Goal: Task Accomplishment & Management: Complete application form

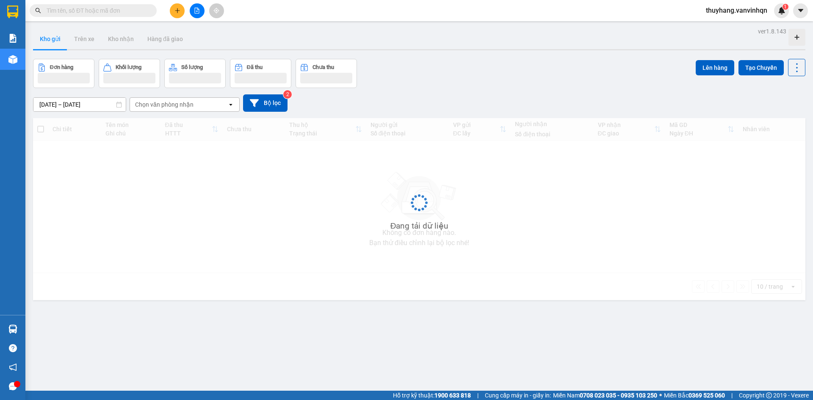
click at [178, 13] on icon "plus" at bounding box center [178, 11] width 6 height 6
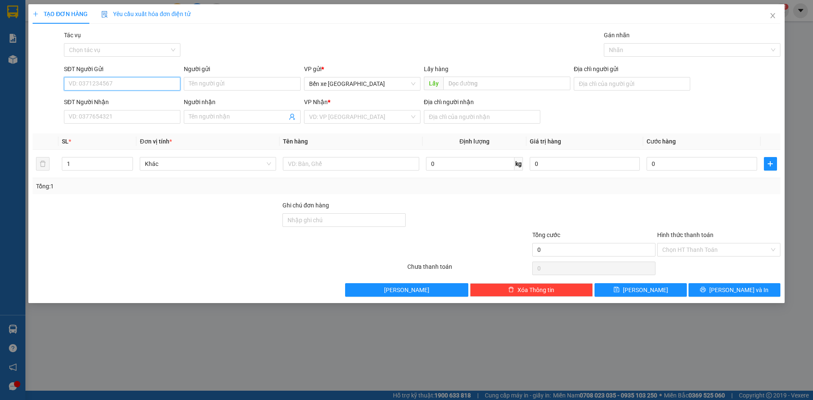
click at [145, 79] on input "SĐT Người Gửi" at bounding box center [122, 84] width 116 height 14
type input "0914041534"
click at [147, 97] on div "0914041534" at bounding box center [122, 100] width 106 height 9
type input "BXQN"
type input "0898670068"
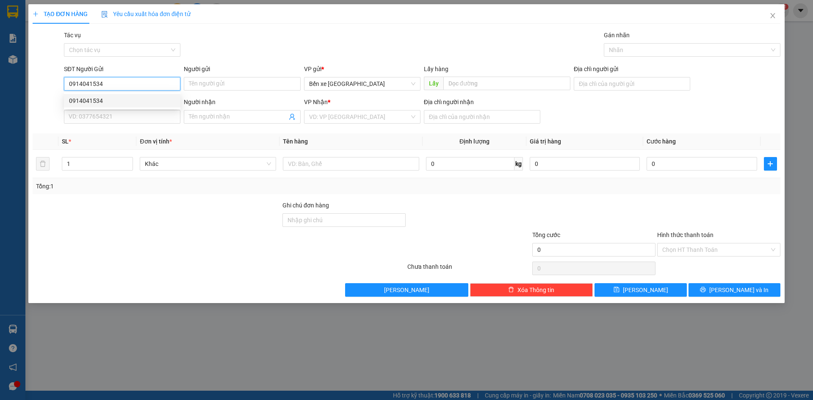
type input "vũng tàu"
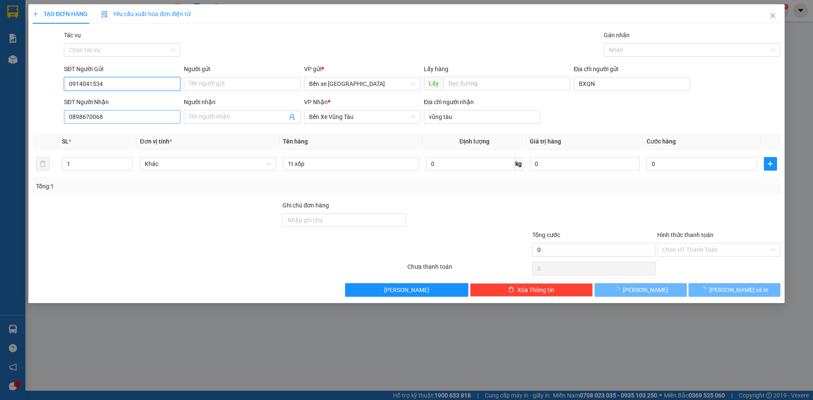
type input "0914041534"
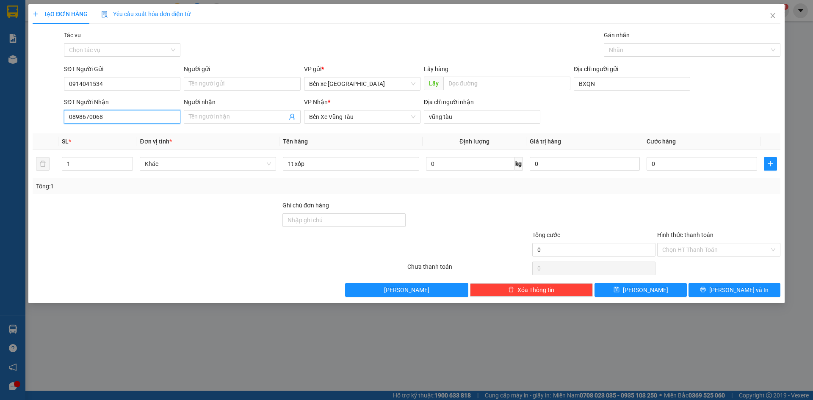
click at [133, 113] on input "0898670068" at bounding box center [122, 117] width 116 height 14
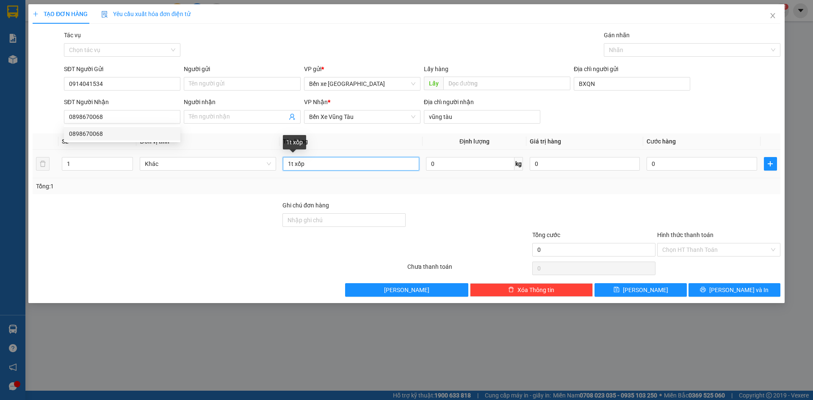
click at [293, 166] on input "1t xốp" at bounding box center [351, 164] width 136 height 14
click at [311, 166] on input "1 xốp" at bounding box center [351, 164] width 136 height 14
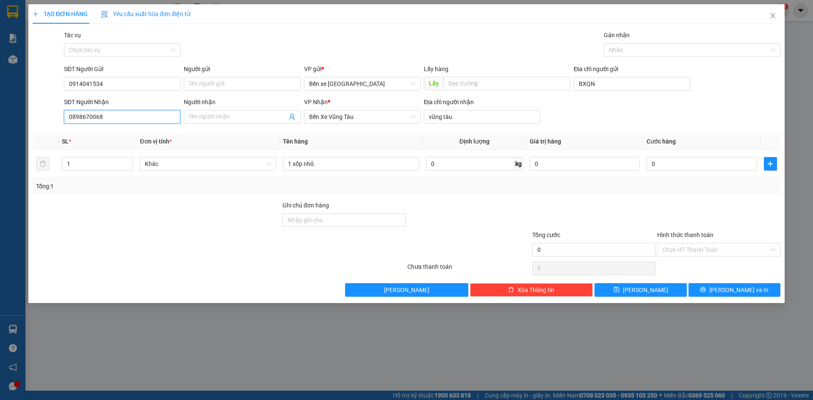
click at [150, 114] on input "0898670068" at bounding box center [122, 117] width 116 height 14
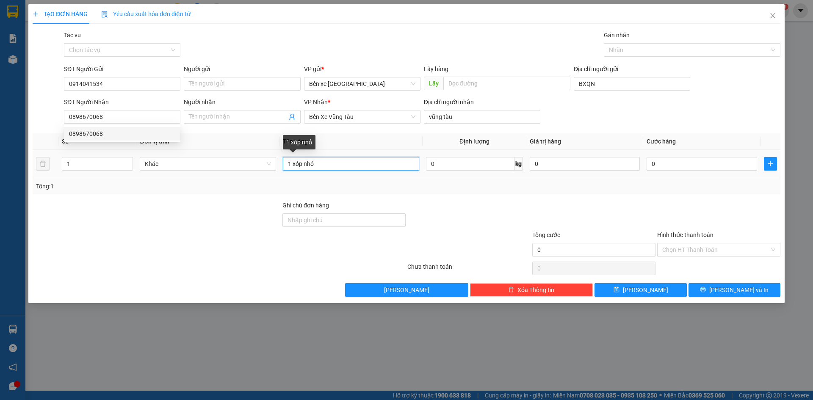
click at [342, 167] on input "1 xốp nhỏ" at bounding box center [351, 164] width 136 height 14
type input "1 t giấy nhỏ"
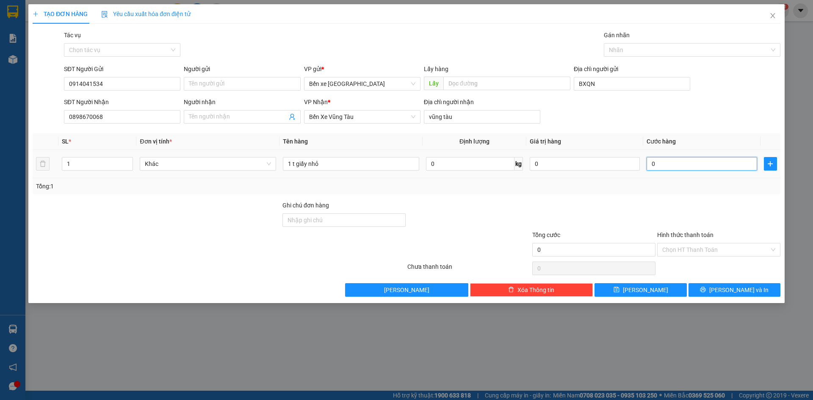
click at [693, 167] on input "0" at bounding box center [702, 164] width 110 height 14
click at [707, 208] on div at bounding box center [719, 216] width 125 height 30
click at [627, 285] on button "Lưu" at bounding box center [641, 290] width 92 height 14
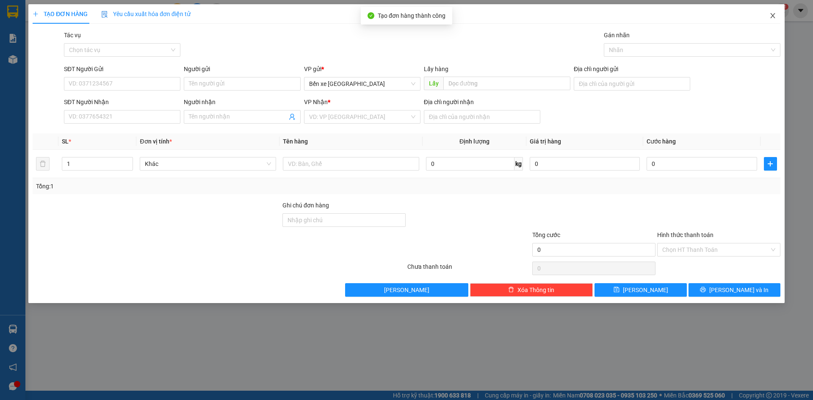
click at [775, 10] on span "Close" at bounding box center [773, 16] width 24 height 24
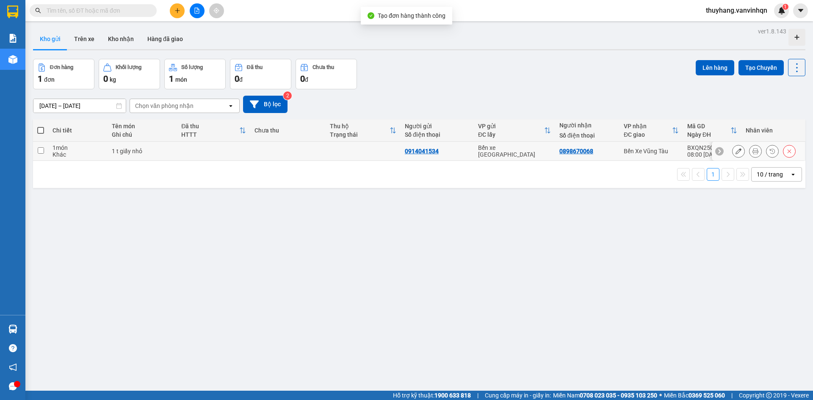
click at [173, 152] on td "1 t giấy nhỏ" at bounding box center [143, 151] width 70 height 19
checkbox input "true"
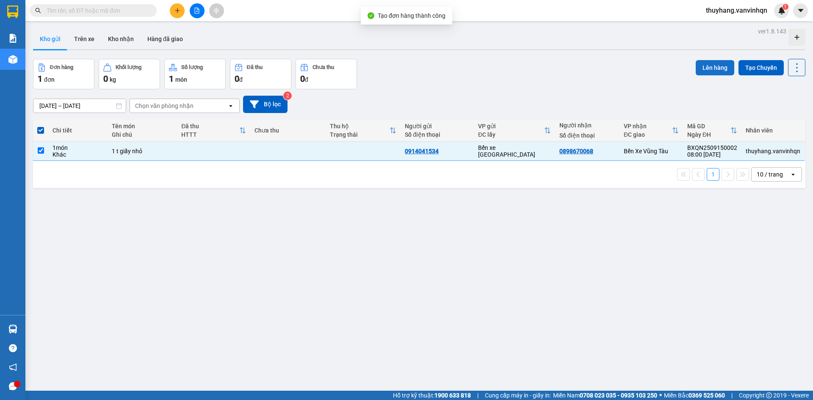
click at [699, 67] on button "Lên hàng" at bounding box center [715, 67] width 39 height 15
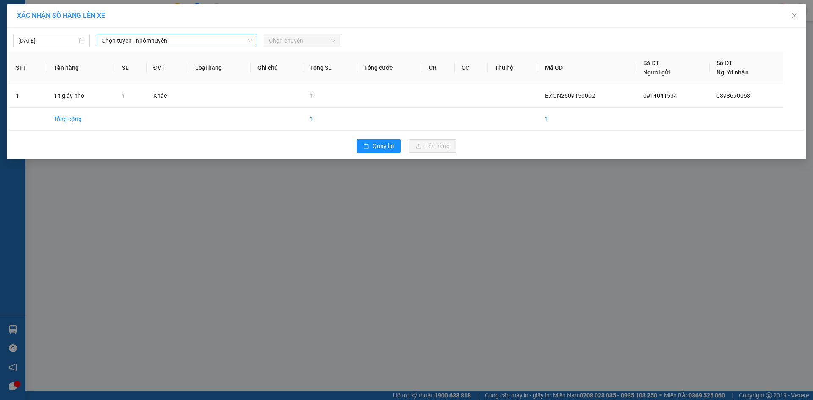
click at [201, 42] on span "Chọn tuyến - nhóm tuyến" at bounding box center [177, 40] width 150 height 13
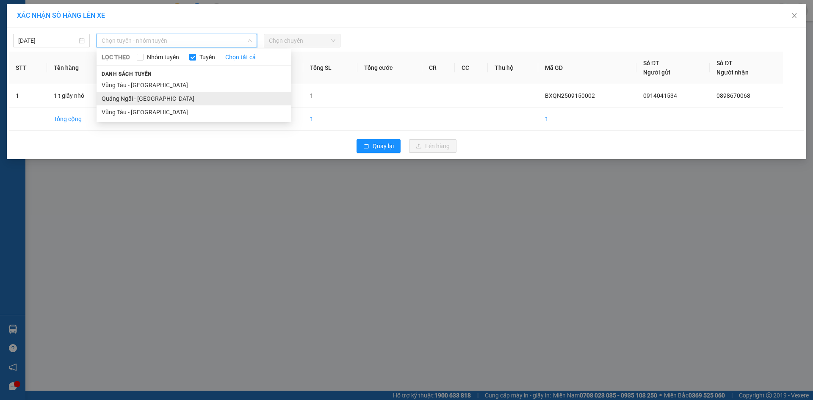
click at [186, 100] on li "Quảng Ngãi - Vũng Tàu" at bounding box center [194, 99] width 195 height 14
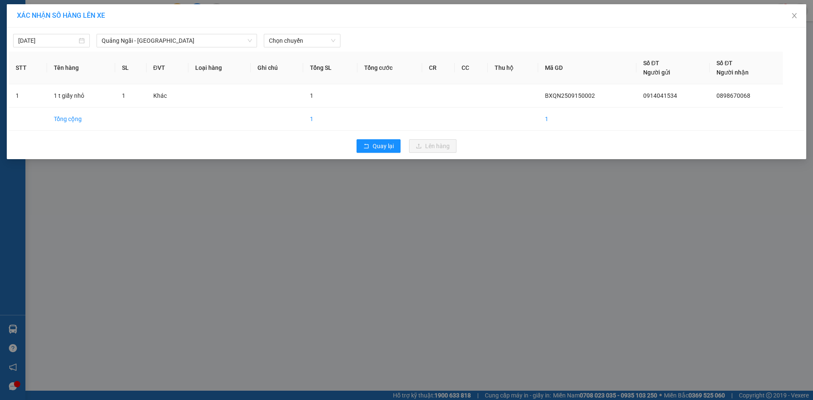
click at [301, 33] on div "15/09/2025 Quảng Ngãi - Vũng Tàu LỌC THEO Nhóm tuyến Tuyến Chọn tất cả Danh sác…" at bounding box center [407, 39] width 796 height 18
click at [303, 39] on span "Chọn chuyến" at bounding box center [302, 40] width 67 height 13
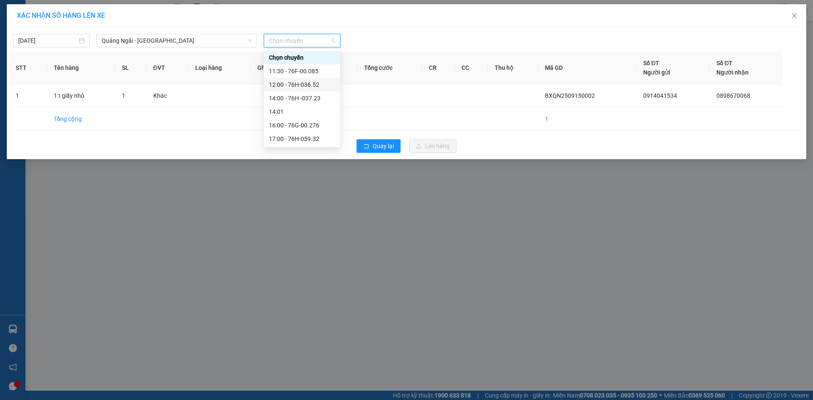
click at [320, 85] on div "12:00 - 76H-036.52" at bounding box center [302, 84] width 66 height 9
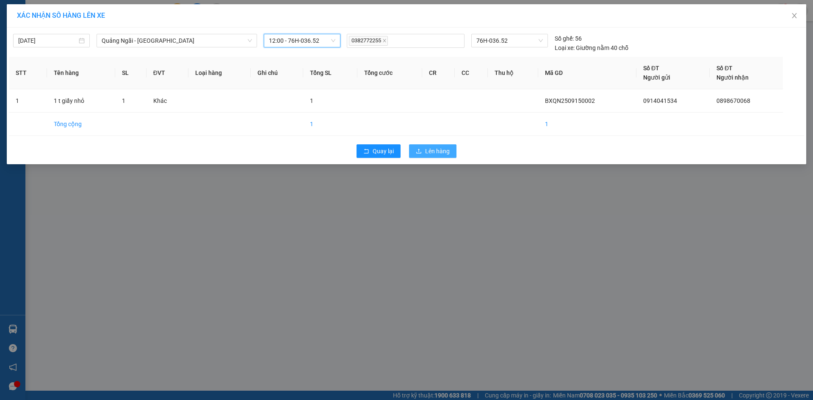
click at [446, 148] on span "Lên hàng" at bounding box center [437, 151] width 25 height 9
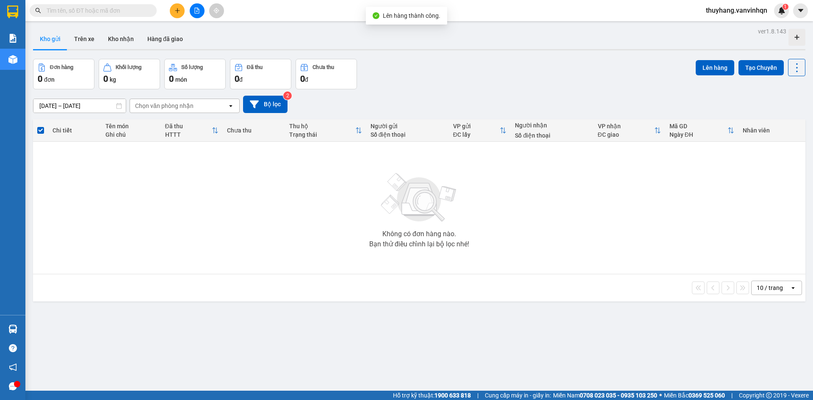
click at [225, 106] on div "Chọn văn phòng nhận" at bounding box center [178, 106] width 97 height 14
click at [224, 120] on div "Bến xe Quảng Ngãi" at bounding box center [185, 123] width 110 height 15
click at [233, 106] on icon "open" at bounding box center [230, 106] width 7 height 7
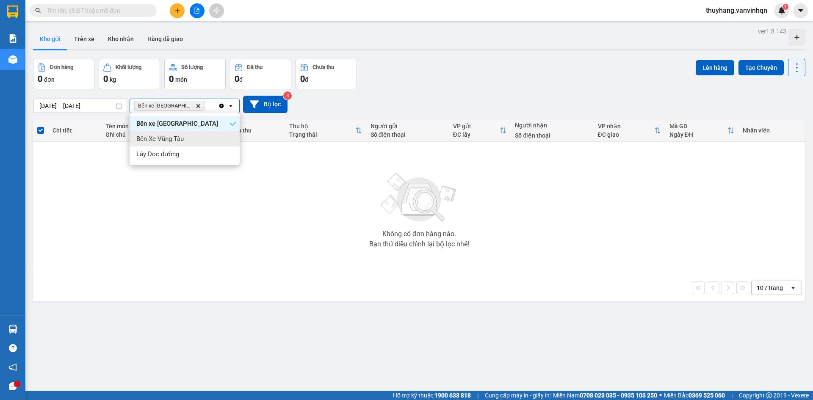
click at [235, 140] on div "Bến Xe Vũng Tàu" at bounding box center [185, 138] width 110 height 15
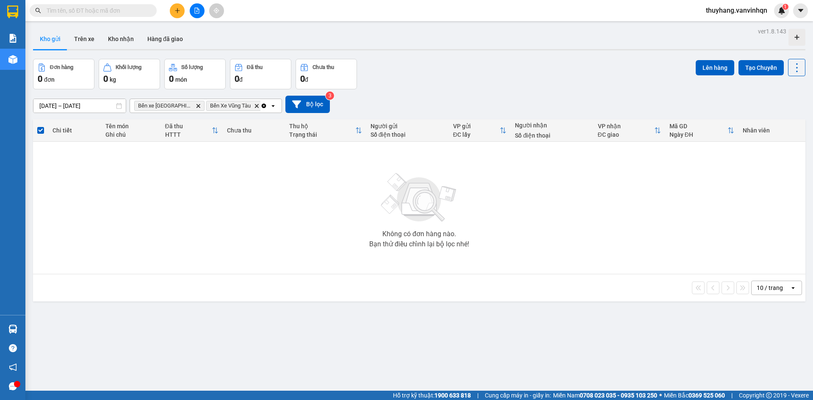
click at [276, 105] on div "Clear all open" at bounding box center [271, 106] width 21 height 14
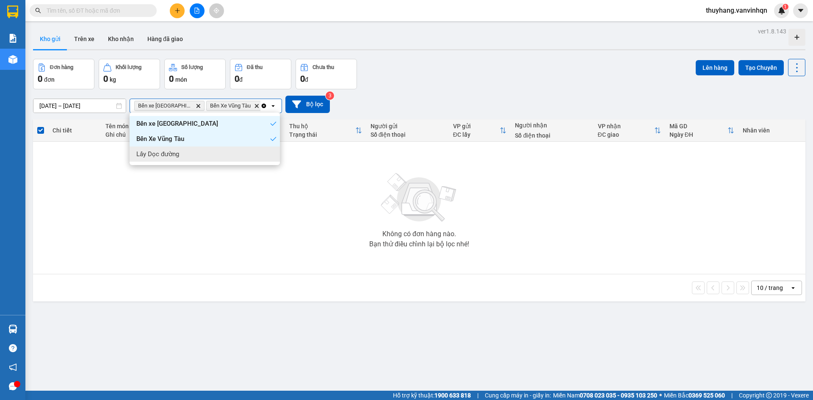
click at [262, 154] on div "Lấy Dọc đường" at bounding box center [205, 154] width 150 height 15
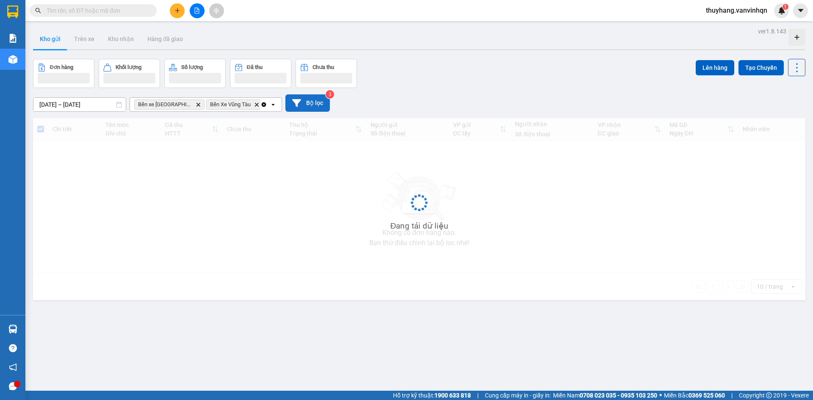
click at [311, 107] on button "Bộ lọc" at bounding box center [308, 102] width 44 height 17
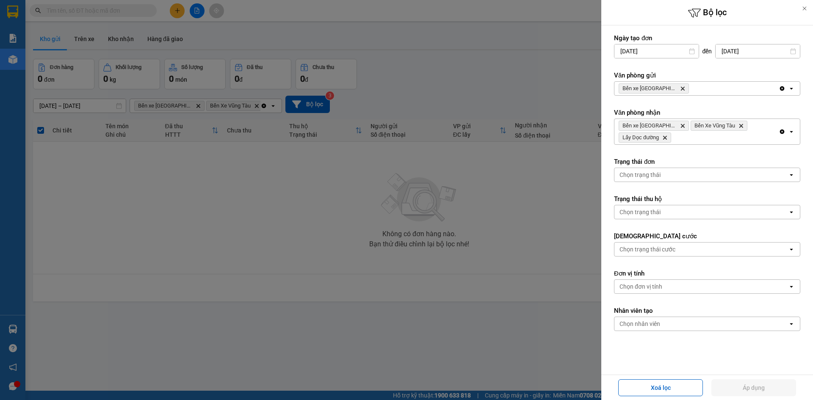
click at [788, 91] on icon "open" at bounding box center [791, 88] width 7 height 7
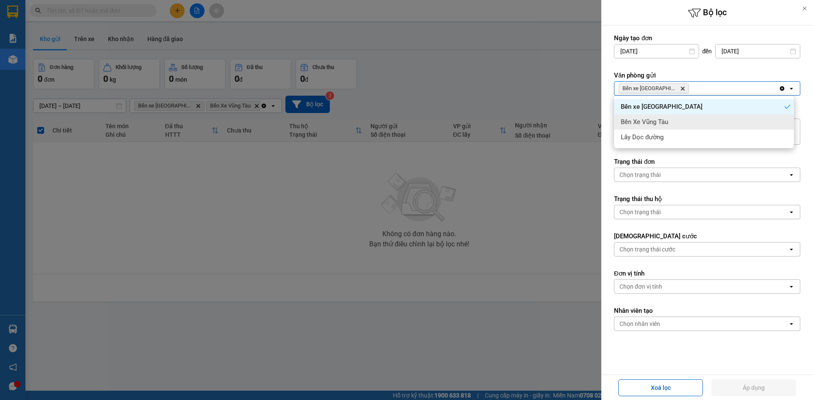
click at [786, 116] on div "Bến Xe Vũng Tàu" at bounding box center [704, 121] width 180 height 15
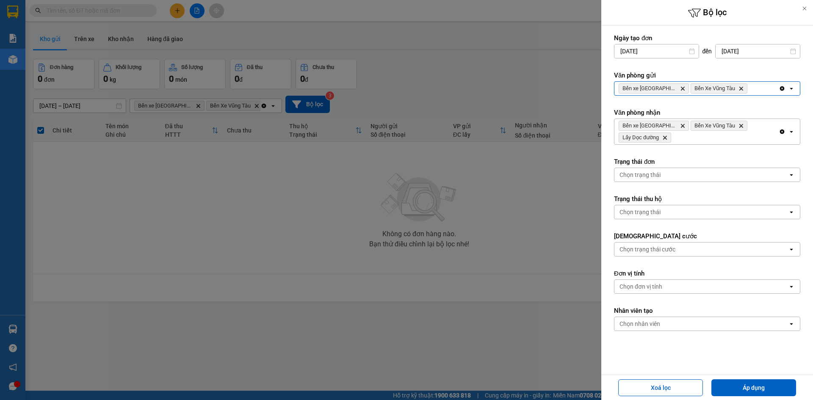
click at [788, 88] on icon "open" at bounding box center [791, 88] width 7 height 7
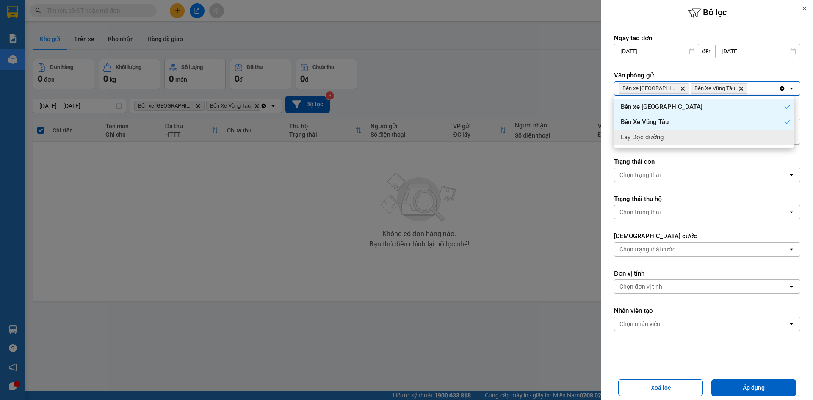
click at [789, 140] on div "Lấy Dọc đường" at bounding box center [704, 137] width 180 height 15
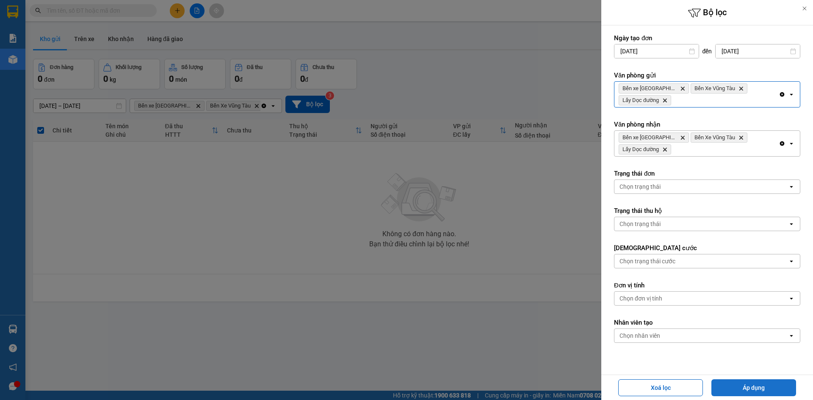
click at [777, 392] on button "Áp dụng" at bounding box center [754, 388] width 85 height 17
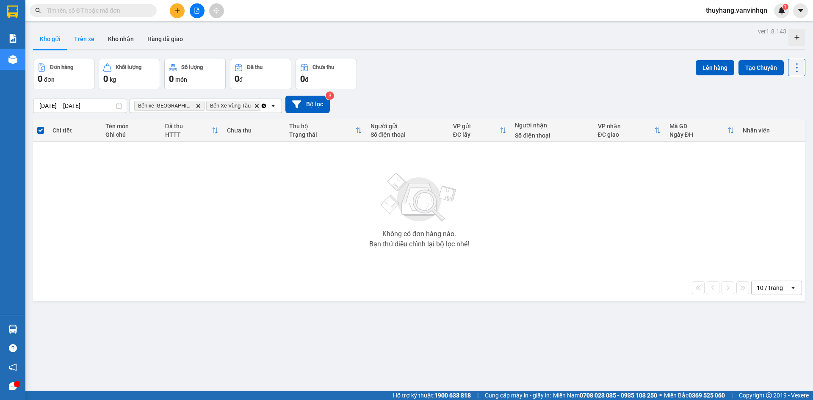
drag, startPoint x: 84, startPoint y: 36, endPoint x: 0, endPoint y: 30, distance: 84.1
click at [81, 36] on button "Trên xe" at bounding box center [84, 39] width 34 height 20
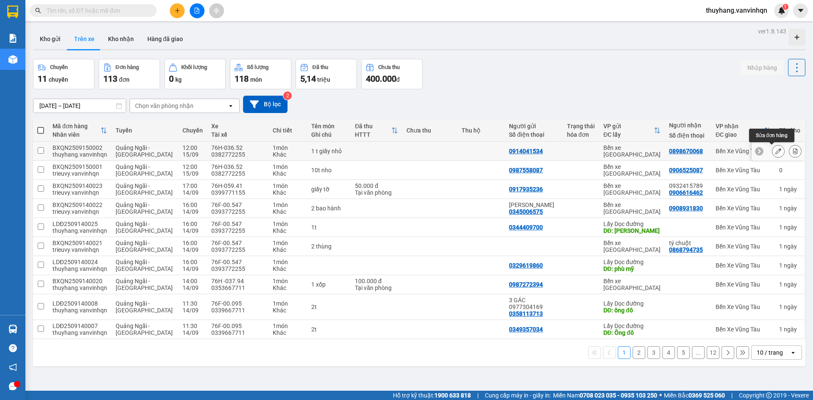
click at [773, 154] on button at bounding box center [779, 151] width 12 height 15
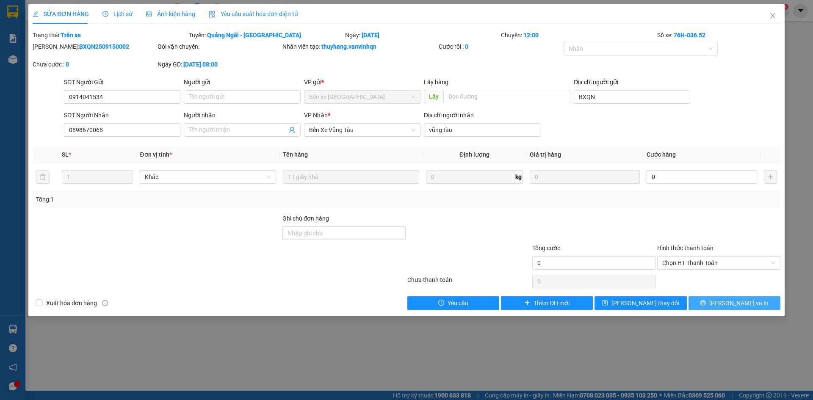
click at [706, 303] on icon "printer" at bounding box center [703, 303] width 6 height 6
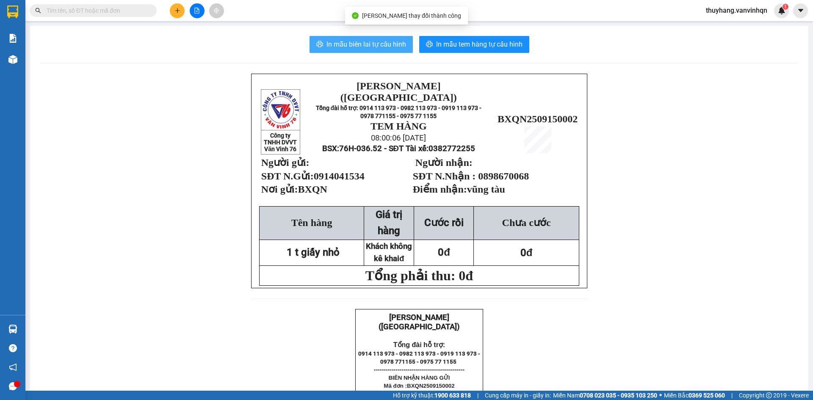
click at [371, 40] on span "In mẫu biên lai tự cấu hình" at bounding box center [367, 44] width 80 height 11
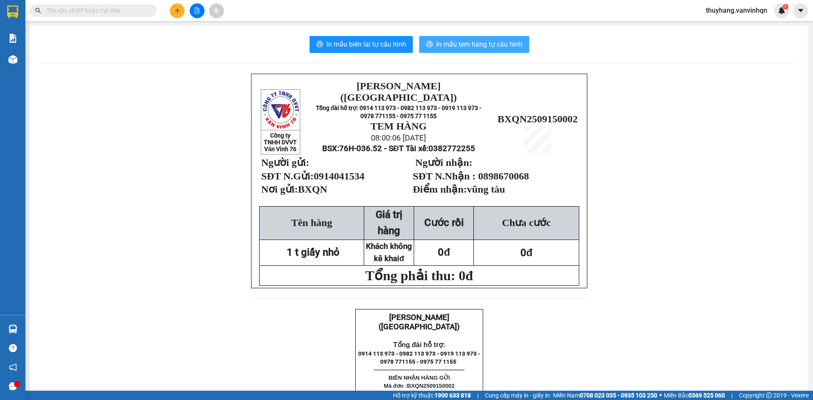
click at [513, 44] on span "In mẫu tem hàng tự cấu hình" at bounding box center [479, 44] width 86 height 11
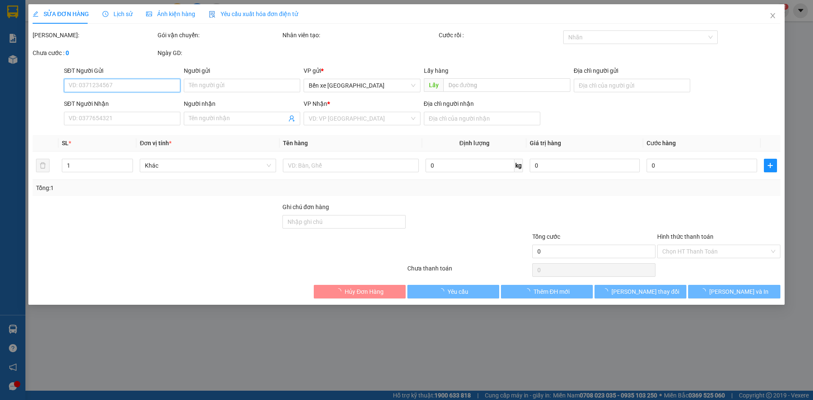
type input "0914041534"
type input "BXQN"
type input "0898670068"
type input "vũng tàu"
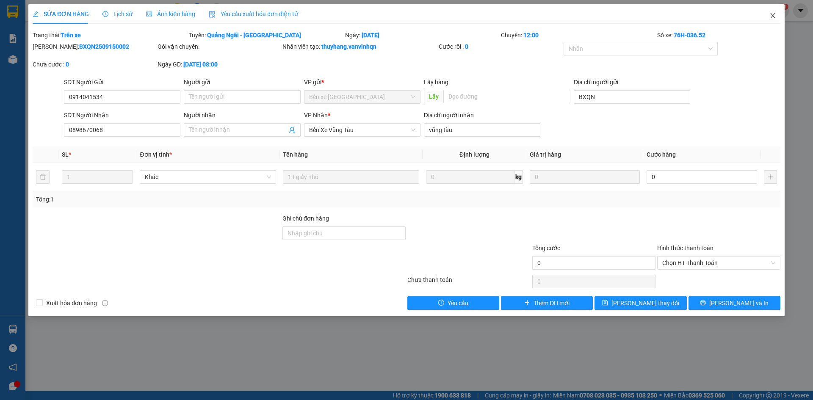
click at [772, 15] on icon "close" at bounding box center [773, 15] width 5 height 5
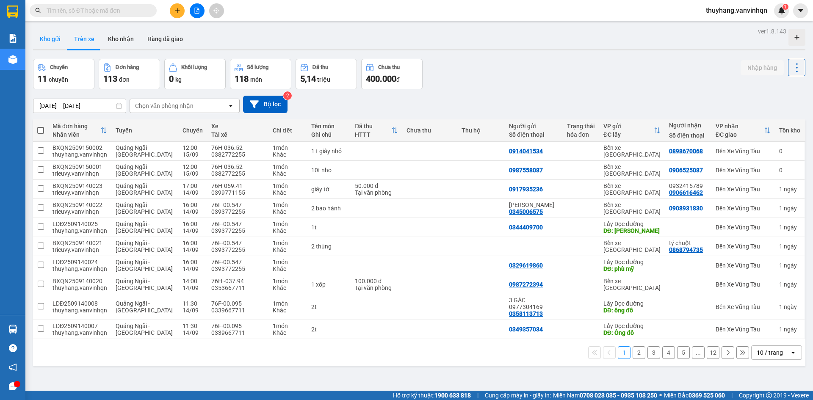
click at [57, 36] on button "Kho gửi" at bounding box center [50, 39] width 34 height 20
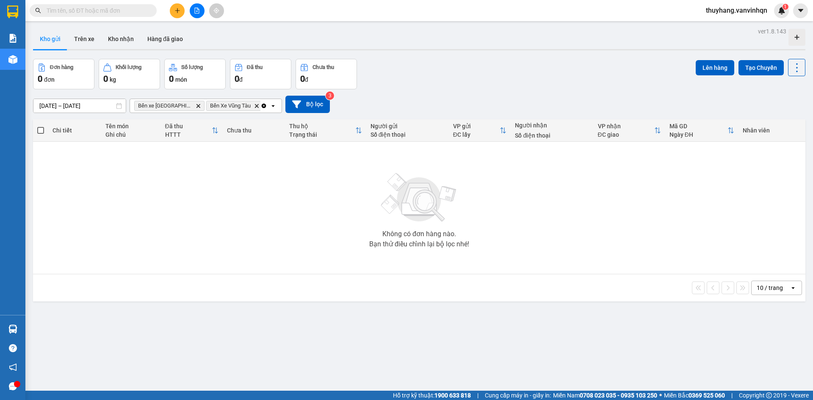
click at [196, 8] on icon "file-add" at bounding box center [197, 11] width 5 height 6
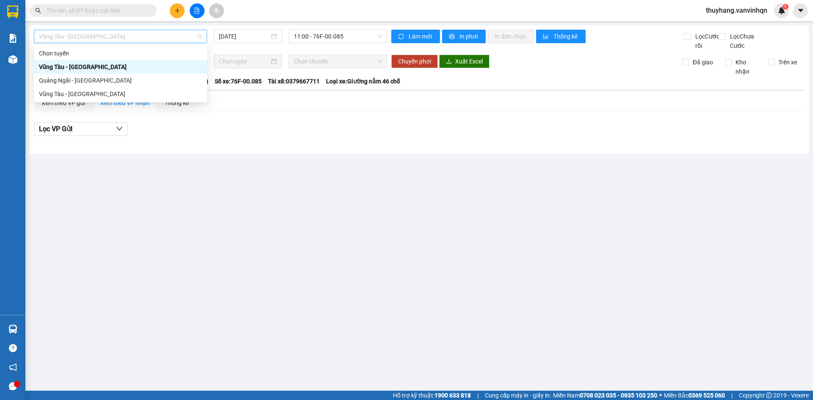
click at [154, 40] on span "Vũng Tàu - Quảng Ngãi" at bounding box center [120, 36] width 163 height 13
click at [139, 77] on div "Quảng Ngãi - Vũng Tàu" at bounding box center [120, 80] width 163 height 9
type input "15/09/2025"
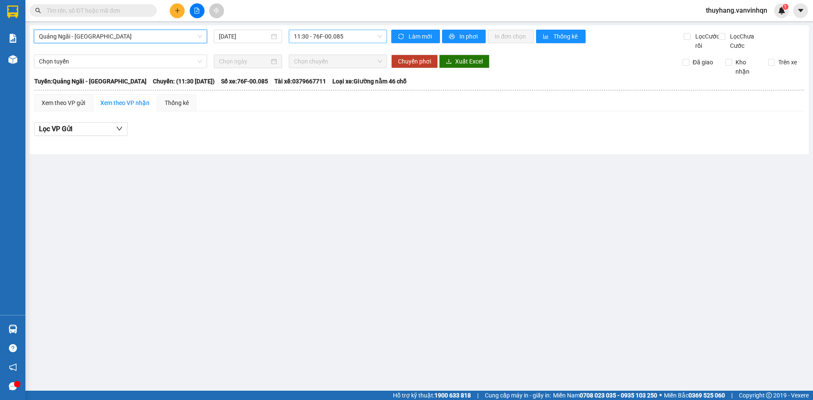
click at [311, 38] on span "11:30 - 76F-00.085" at bounding box center [338, 36] width 88 height 13
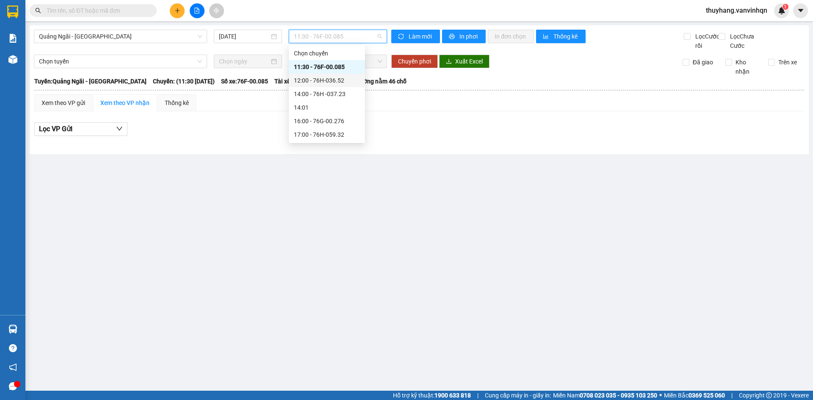
click at [339, 74] on div "Chọn chuyến 11:30 - 76F-00.085 12:00 - 76H-036.52 14:00 - 76H -037.23 14:01 16:…" at bounding box center [327, 94] width 76 height 95
click at [339, 78] on div "12:00 - 76H-036.52" at bounding box center [327, 80] width 66 height 9
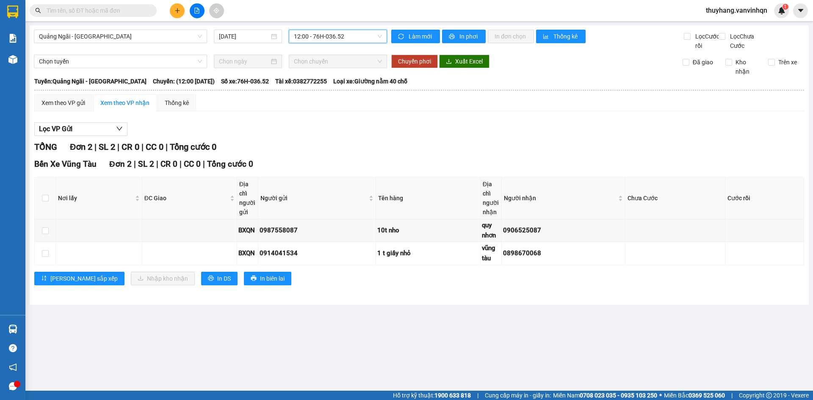
click at [179, 10] on icon "plus" at bounding box center [178, 11] width 6 height 6
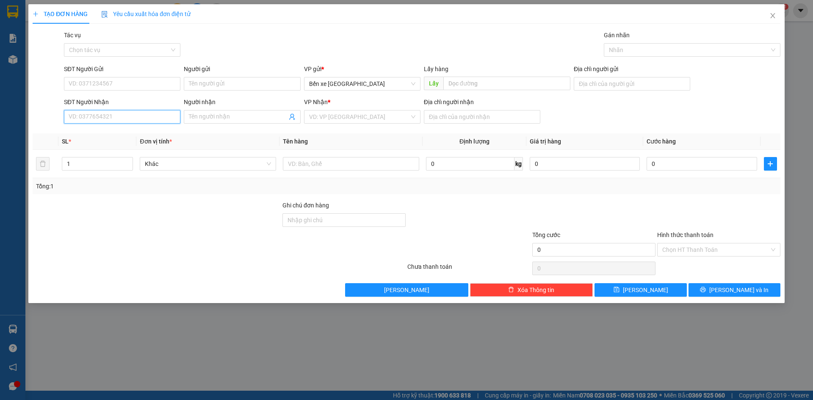
click at [130, 117] on input "SĐT Người Nhận" at bounding box center [122, 117] width 116 height 14
type input "0346863622"
click at [155, 85] on input "SĐT Người Gửi" at bounding box center [122, 84] width 116 height 14
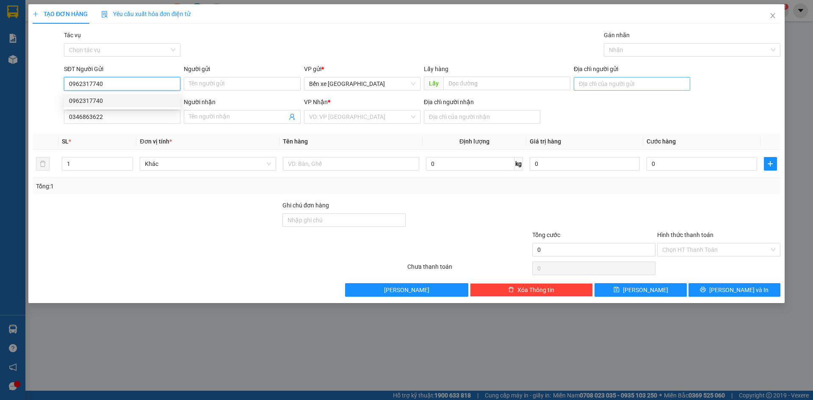
type input "0962317740"
click at [615, 88] on input "Địa chỉ người gửi" at bounding box center [632, 84] width 116 height 14
click at [611, 83] on input "Địa chỉ người gửi" at bounding box center [632, 84] width 116 height 14
type input "bxqn"
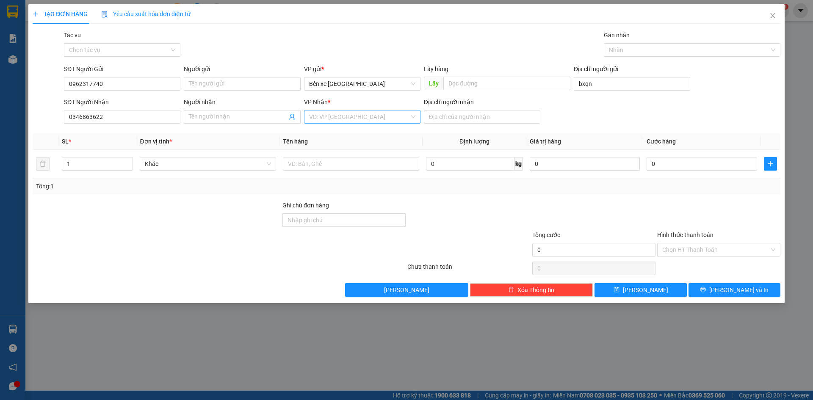
click at [348, 117] on input "search" at bounding box center [359, 117] width 100 height 13
click at [342, 162] on div "Bến Xe Vũng Tàu" at bounding box center [362, 160] width 106 height 9
click at [456, 117] on input "Địa chỉ người nhận" at bounding box center [482, 117] width 116 height 14
type input "bưng kè"
click at [388, 161] on input "text" at bounding box center [351, 164] width 136 height 14
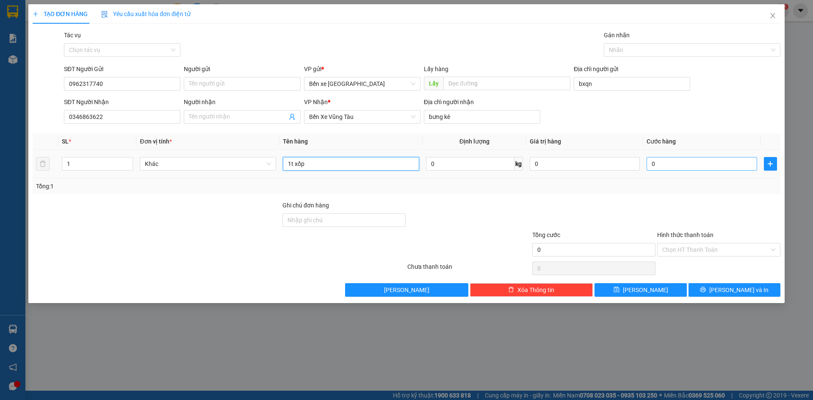
type input "1t xốp"
click at [682, 163] on input "0" at bounding box center [702, 164] width 110 height 14
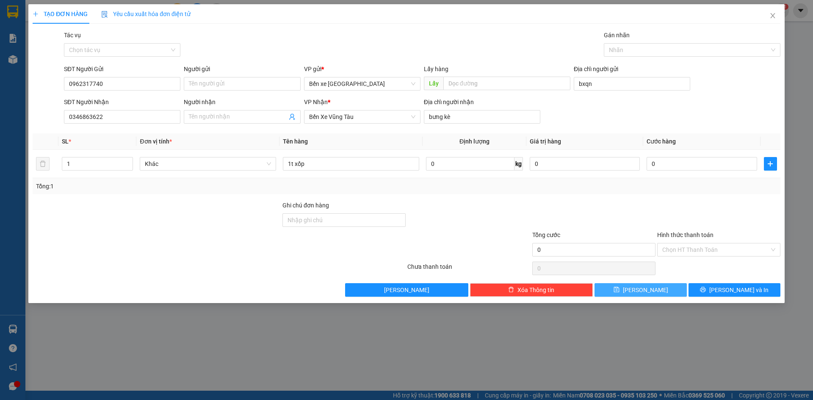
click at [650, 289] on span "Lưu" at bounding box center [645, 290] width 45 height 9
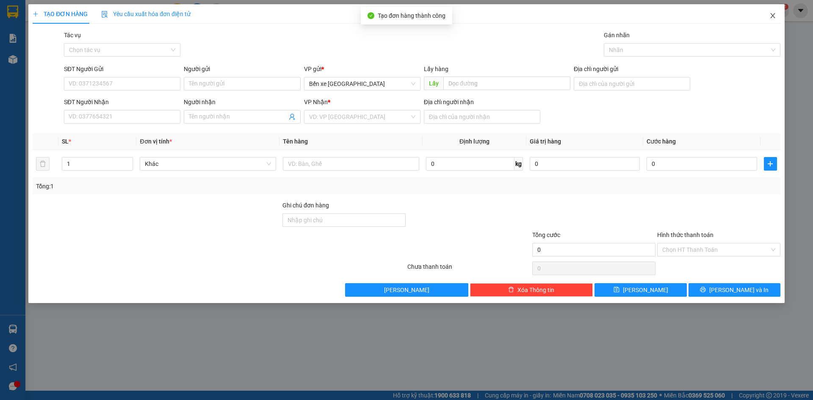
click at [761, 14] on span "Close" at bounding box center [773, 16] width 24 height 24
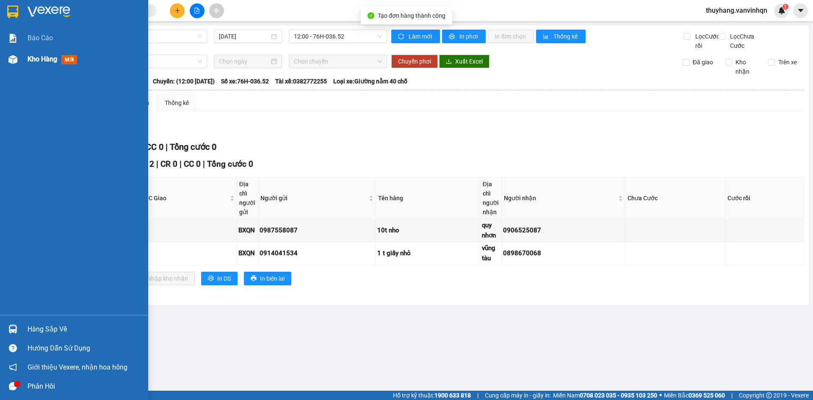
click at [14, 58] on img at bounding box center [12, 59] width 9 height 9
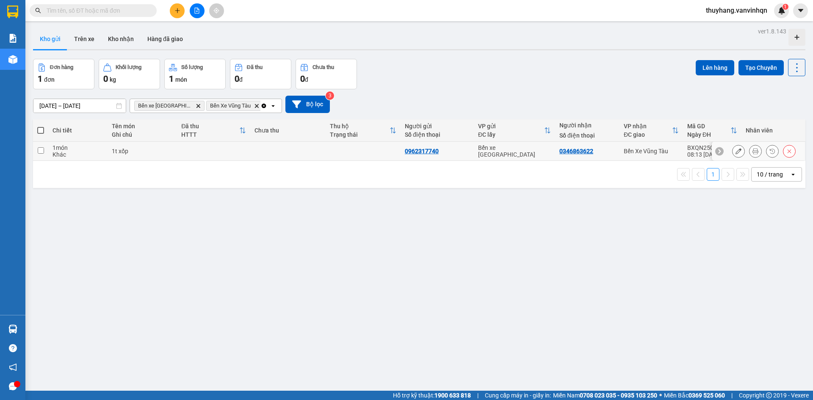
click at [182, 153] on td at bounding box center [213, 151] width 73 height 19
checkbox input "true"
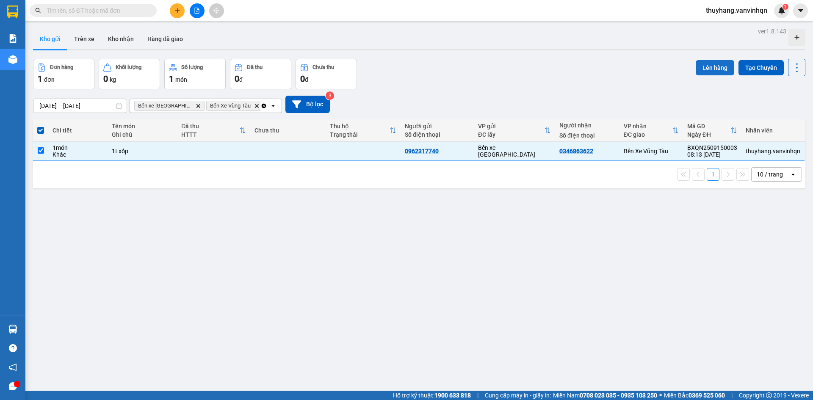
click at [713, 64] on button "Lên hàng" at bounding box center [715, 67] width 39 height 15
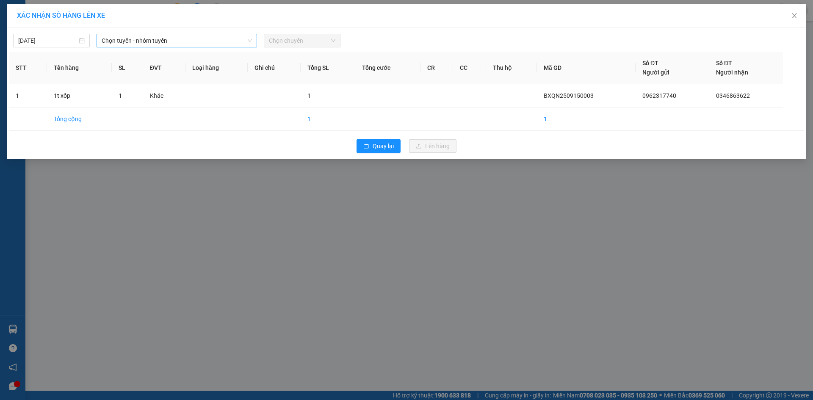
click at [186, 42] on span "Chọn tuyến - nhóm tuyến" at bounding box center [177, 40] width 150 height 13
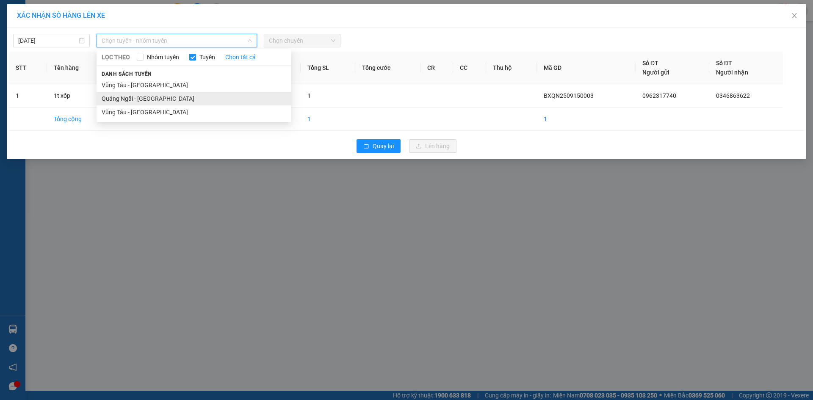
click at [169, 96] on li "Quảng Ngãi - Vũng Tàu" at bounding box center [194, 99] width 195 height 14
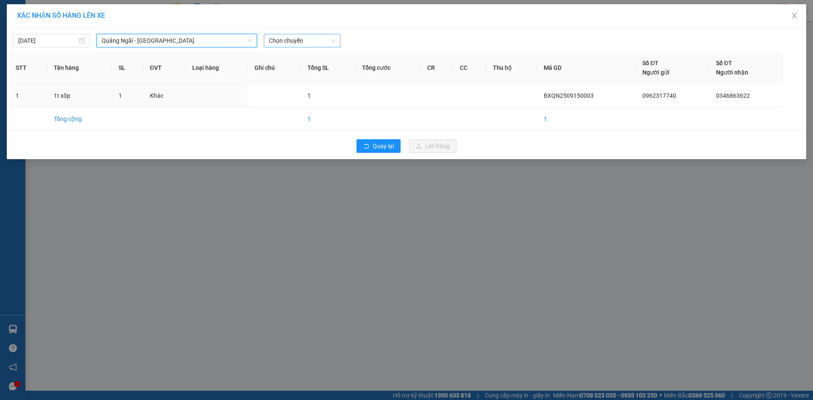
click at [299, 40] on span "Chọn chuyến" at bounding box center [302, 40] width 67 height 13
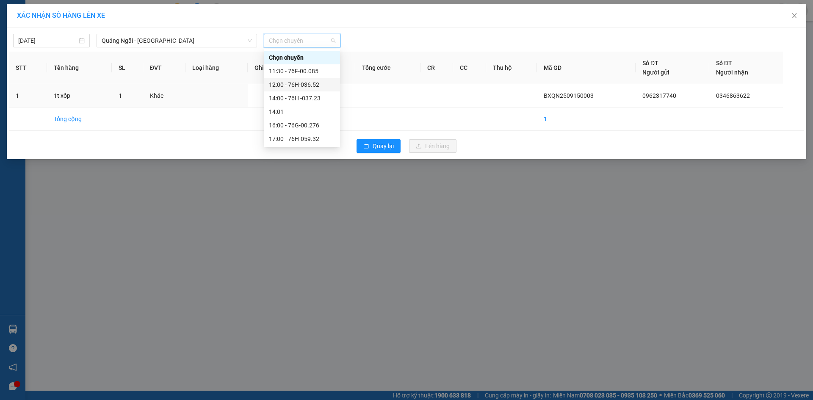
click at [316, 86] on div "12:00 - 76H-036.52" at bounding box center [302, 84] width 66 height 9
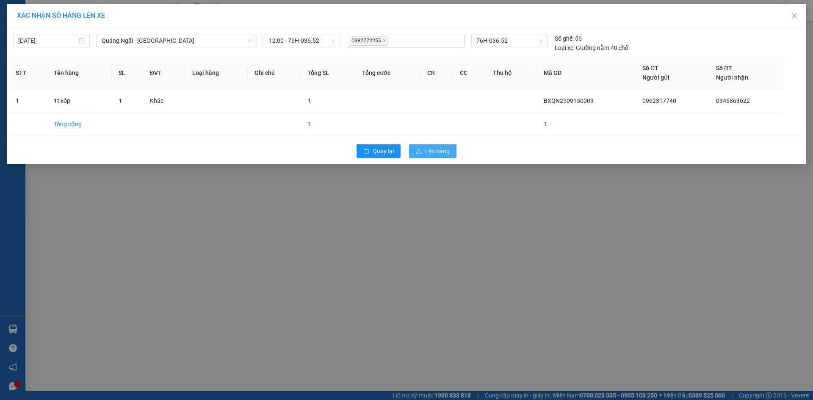
click at [439, 150] on span "Lên hàng" at bounding box center [437, 151] width 25 height 9
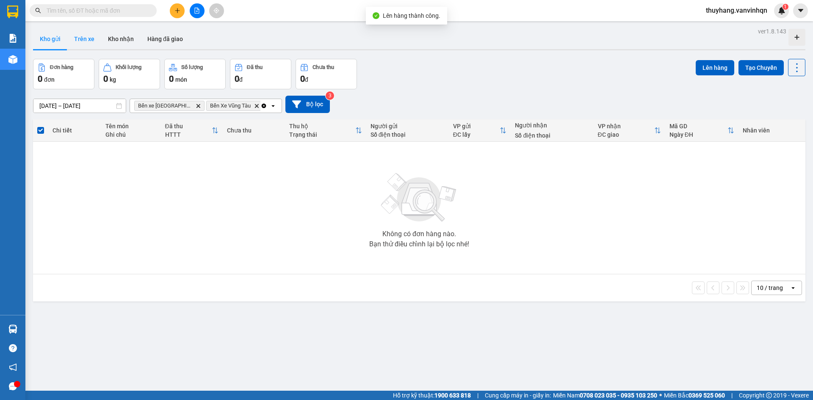
click at [83, 41] on button "Trên xe" at bounding box center [84, 39] width 34 height 20
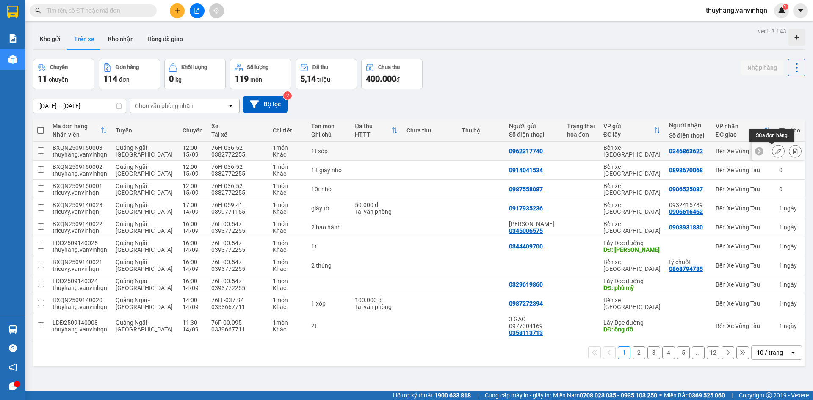
click at [773, 155] on button at bounding box center [779, 151] width 12 height 15
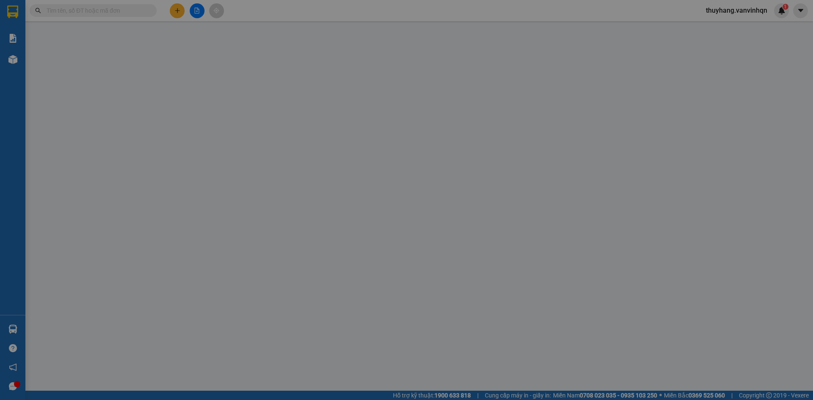
type input "0962317740"
type input "bxqn"
type input "0346863622"
type input "bưng kè"
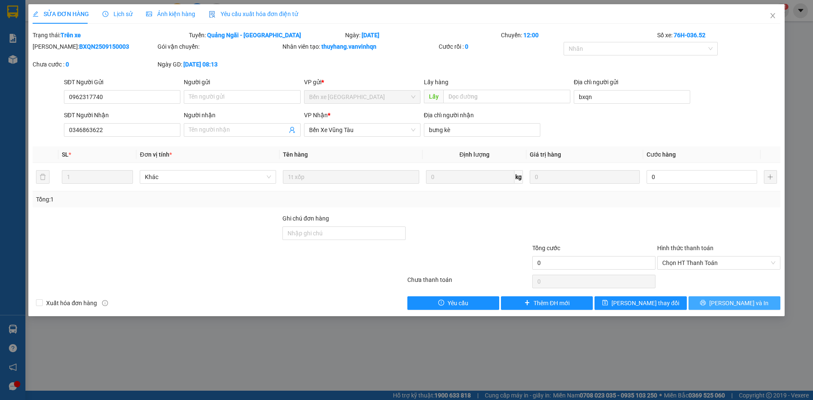
click at [717, 304] on button "Lưu và In" at bounding box center [735, 304] width 92 height 14
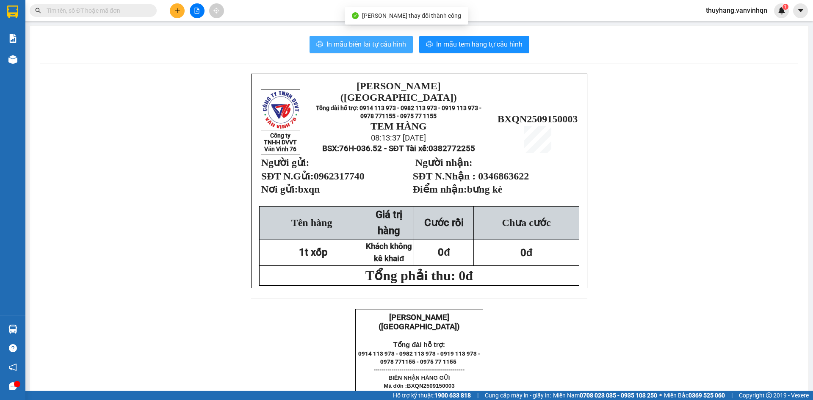
click at [370, 48] on span "In mẫu biên lai tự cấu hình" at bounding box center [367, 44] width 80 height 11
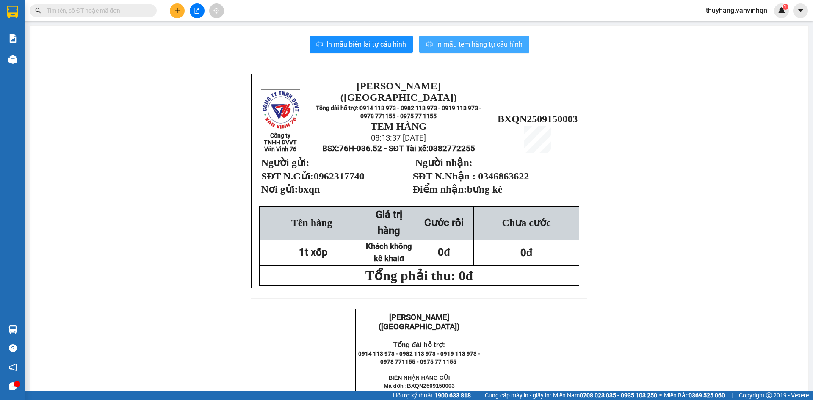
click at [476, 47] on span "In mẫu tem hàng tự cấu hình" at bounding box center [479, 44] width 86 height 11
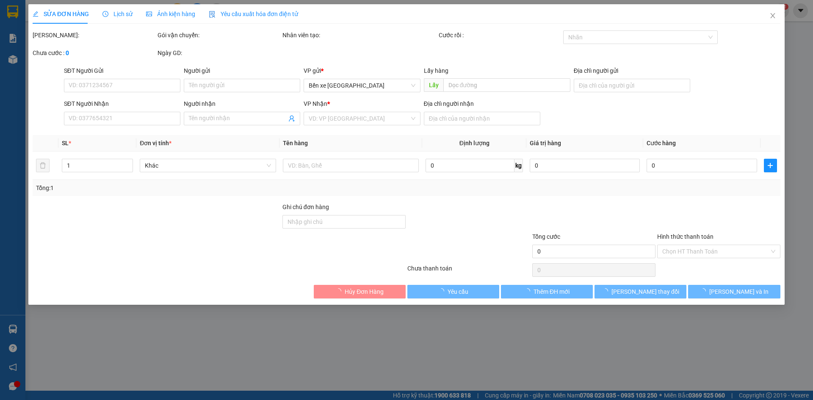
type input "0962317740"
type input "bxqn"
type input "0346863622"
type input "bưng kè"
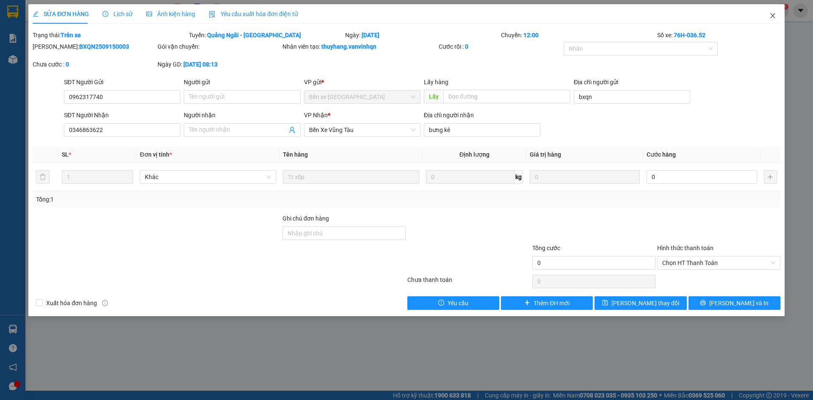
click at [780, 16] on span "Close" at bounding box center [773, 16] width 24 height 24
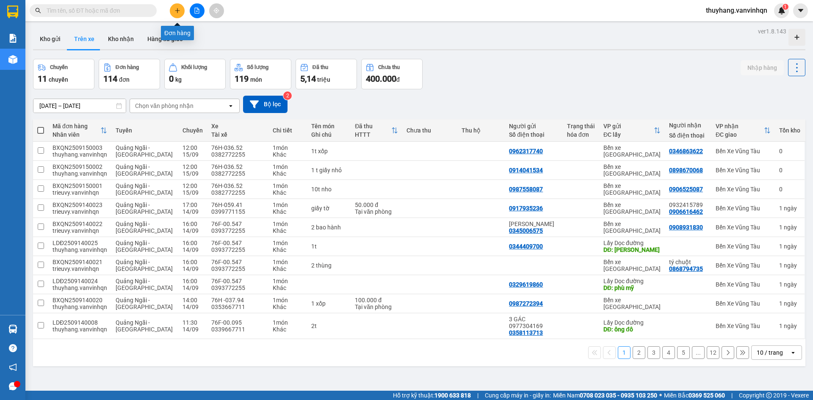
click at [177, 11] on icon "plus" at bounding box center [177, 10] width 0 height 5
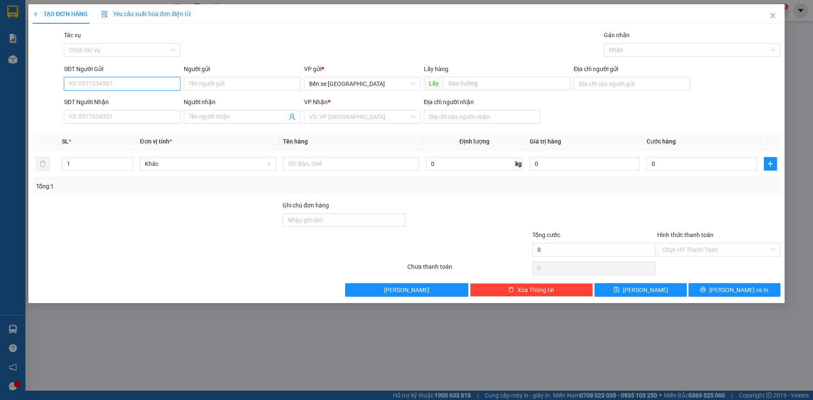
click at [172, 83] on input "SĐT Người Gửi" at bounding box center [122, 84] width 116 height 14
type input "0785179795"
click at [155, 103] on div "0785179795" at bounding box center [122, 100] width 106 height 9
type input "bxqn"
type input "0914585339"
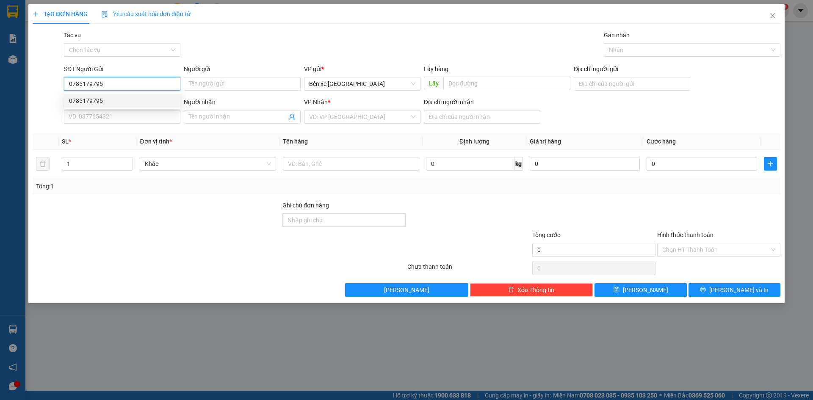
type input "linh"
type input "2 con rồng"
type input "150.000"
type input "0785179795"
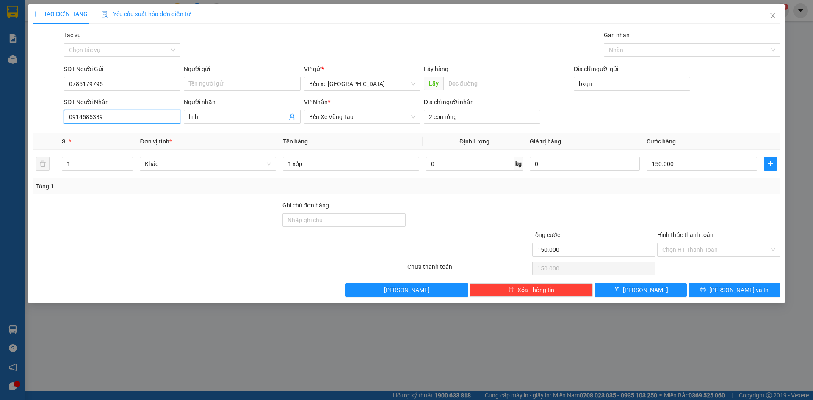
click at [151, 116] on input "0914585339" at bounding box center [122, 117] width 116 height 14
click at [323, 163] on input "1 xốp" at bounding box center [351, 164] width 136 height 14
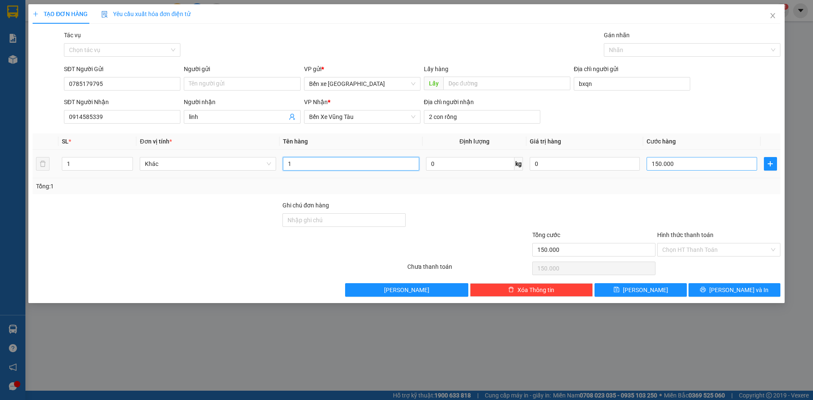
type input "1"
click at [673, 162] on input "150.000" at bounding box center [702, 164] width 110 height 14
type input "0"
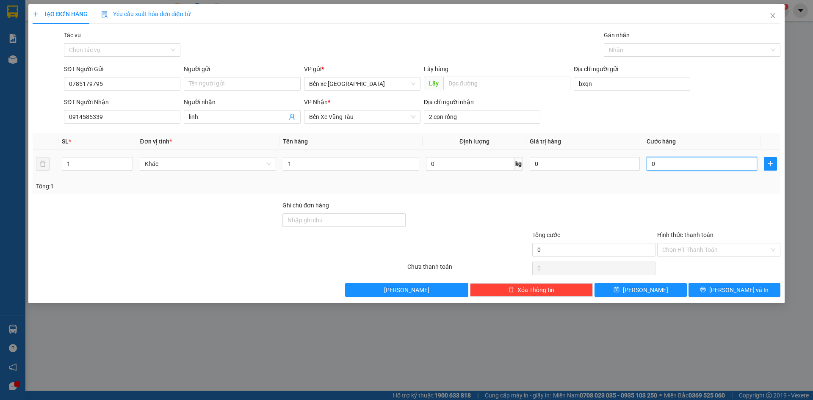
type input "1"
type input "001"
type input "10"
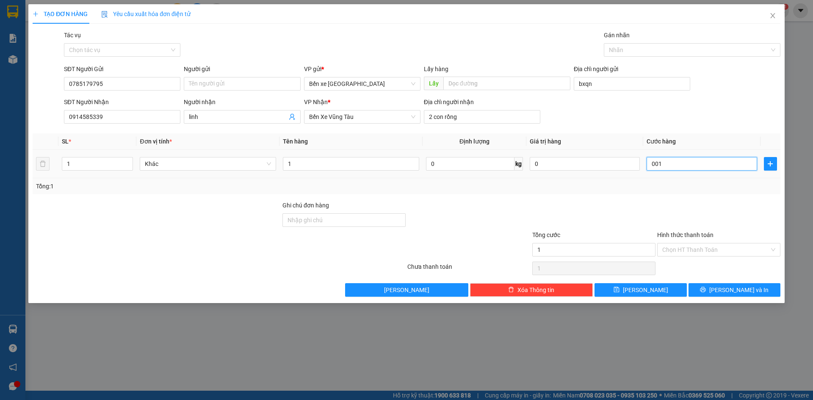
type input "0.010"
type input "100"
type input "00.100"
type input "100.000"
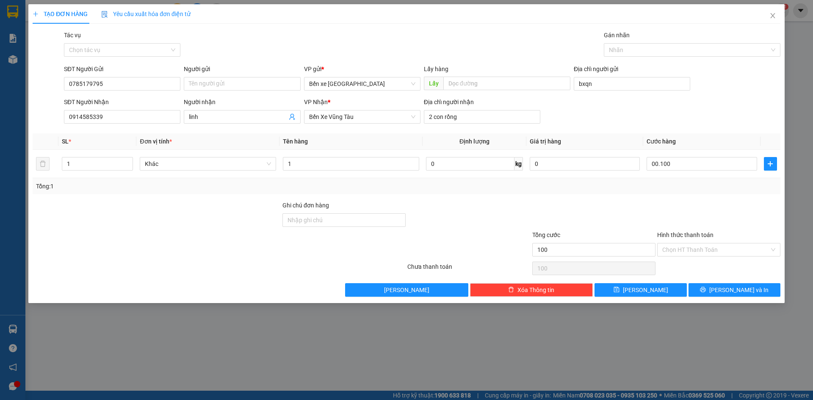
type input "100.000"
click at [671, 188] on div "Tổng: 1" at bounding box center [406, 186] width 741 height 9
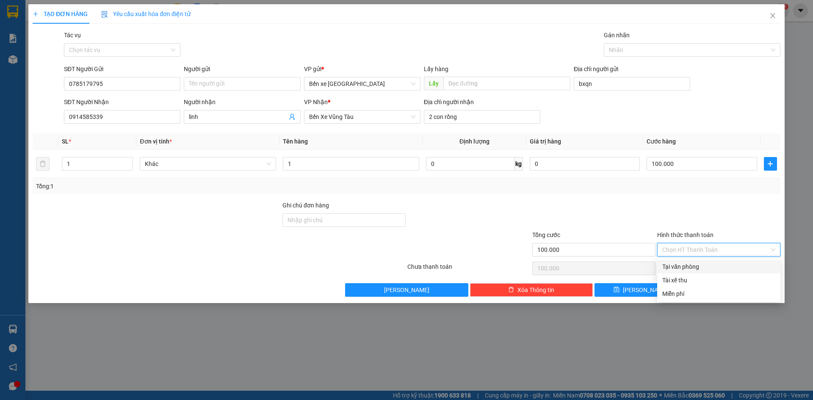
click at [689, 245] on input "Hình thức thanh toán" at bounding box center [716, 250] width 107 height 13
click at [685, 267] on div "Tại văn phòng" at bounding box center [719, 266] width 113 height 9
type input "0"
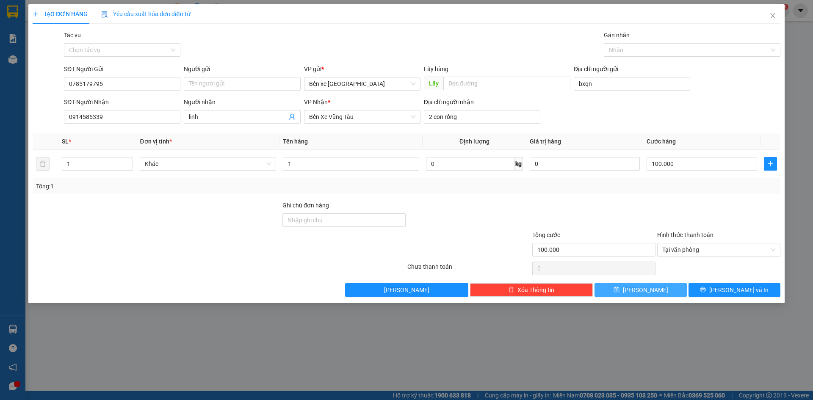
click at [659, 295] on button "Lưu" at bounding box center [641, 290] width 92 height 14
type input "0"
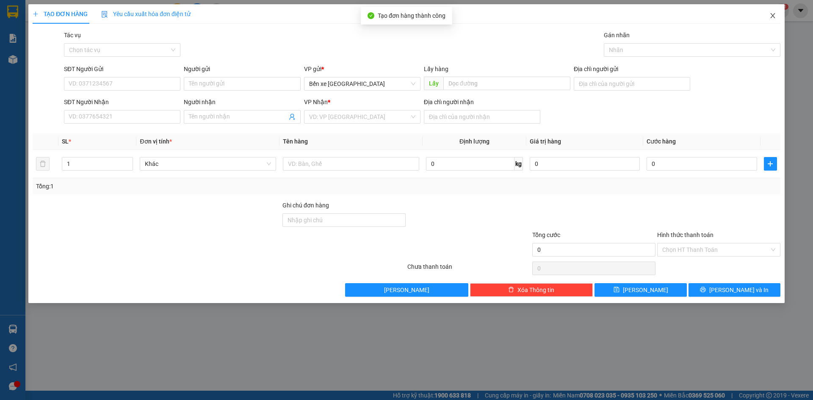
click at [778, 15] on span "Close" at bounding box center [773, 16] width 24 height 24
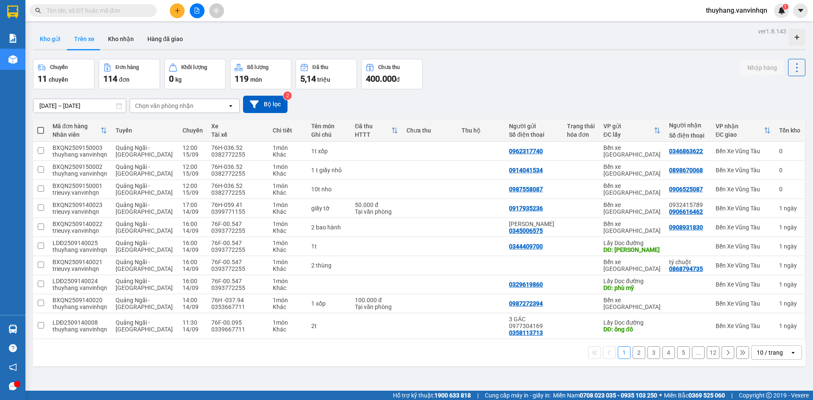
click at [49, 39] on button "Kho gửi" at bounding box center [50, 39] width 34 height 20
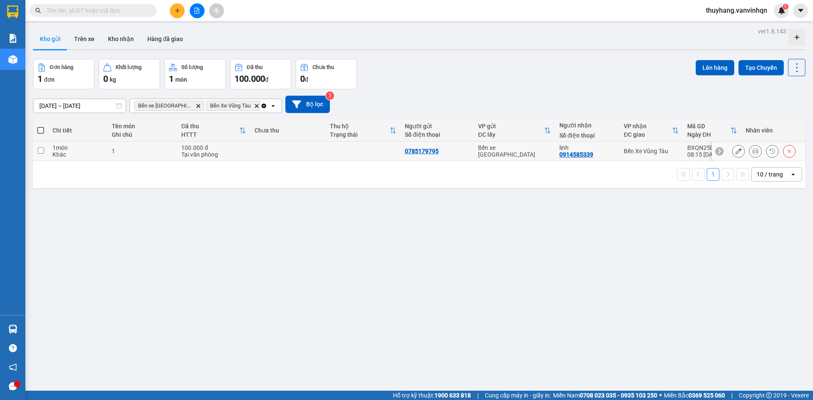
click at [736, 154] on icon at bounding box center [739, 151] width 6 height 6
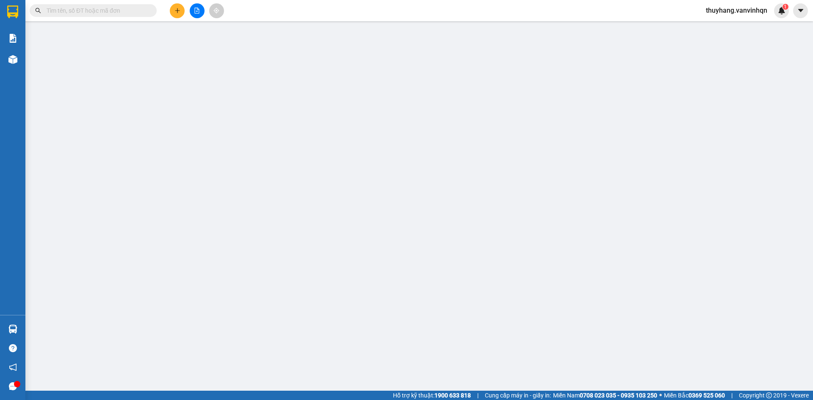
type input "0785179795"
type input "bxqn"
type input "0914585339"
type input "linh"
type input "2 con rồng"
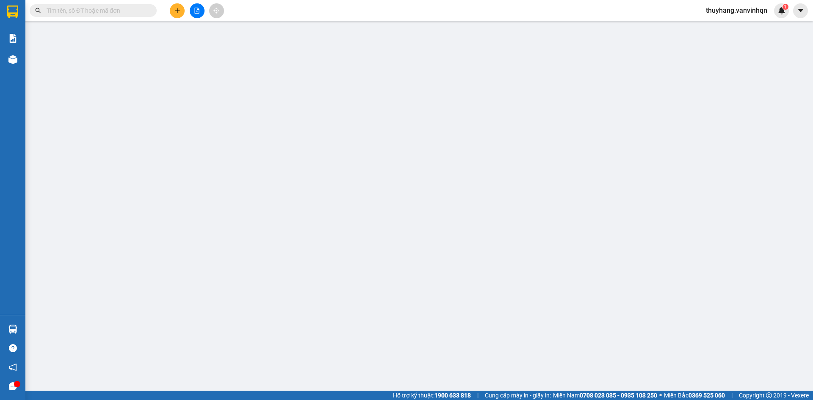
type input "100.000"
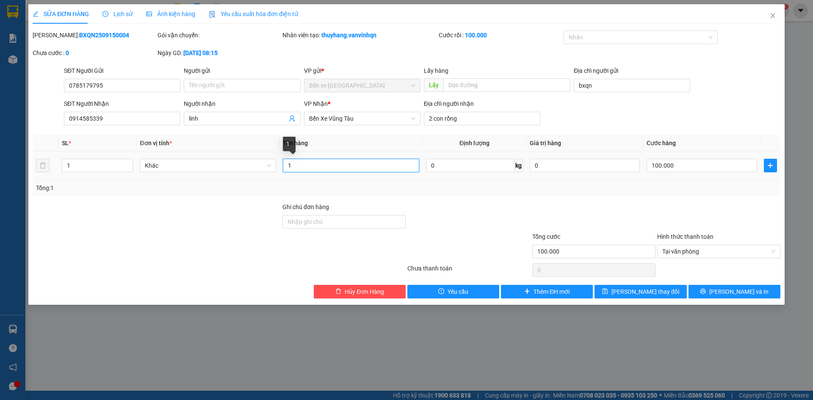
click at [341, 165] on input "1" at bounding box center [351, 166] width 136 height 14
type input "1 xốp"
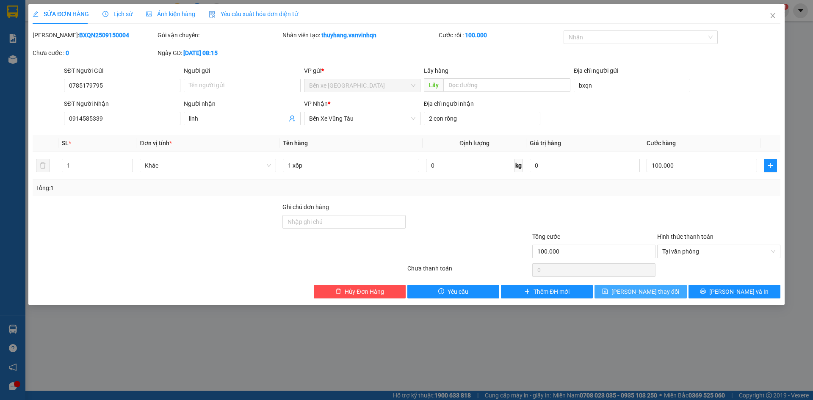
click at [640, 291] on span "Lưu thay đổi" at bounding box center [646, 291] width 68 height 9
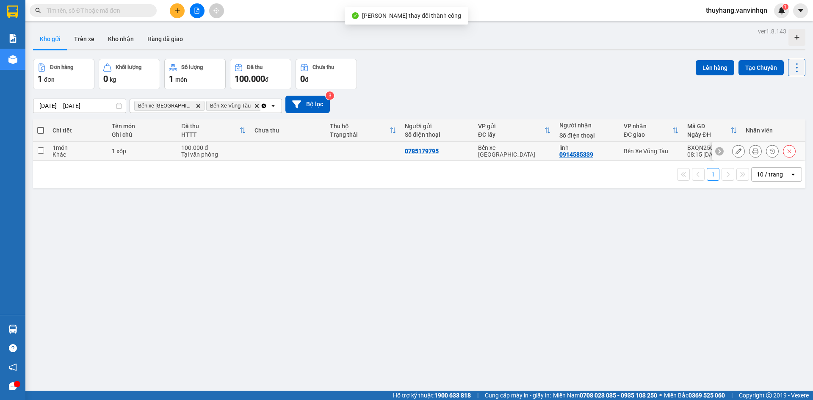
click at [227, 157] on div "Tại văn phòng" at bounding box center [213, 154] width 65 height 7
checkbox input "true"
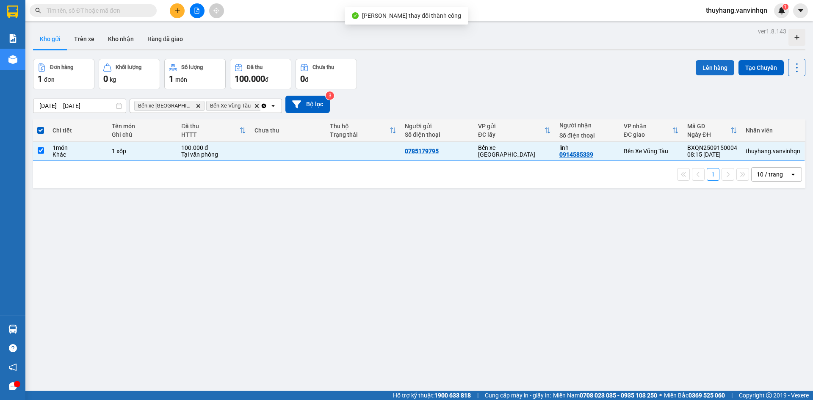
drag, startPoint x: 715, startPoint y: 68, endPoint x: 709, endPoint y: 69, distance: 5.6
click at [713, 68] on button "Lên hàng" at bounding box center [715, 67] width 39 height 15
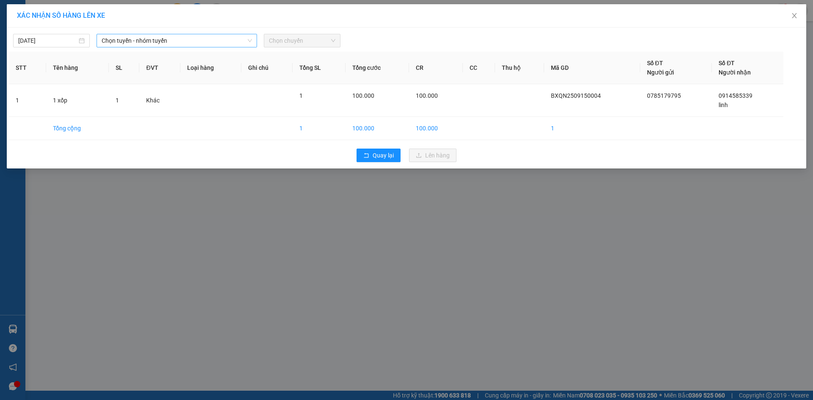
click at [108, 42] on span "Chọn tuyến - nhóm tuyến" at bounding box center [177, 40] width 150 height 13
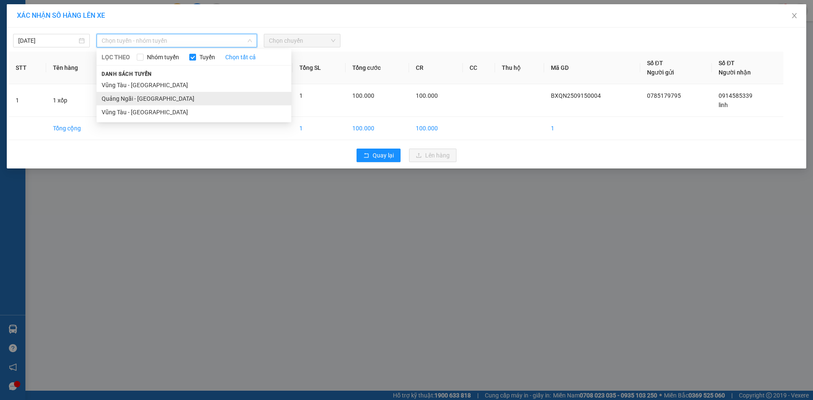
click at [136, 97] on li "Quảng Ngãi - Vũng Tàu" at bounding box center [194, 99] width 195 height 14
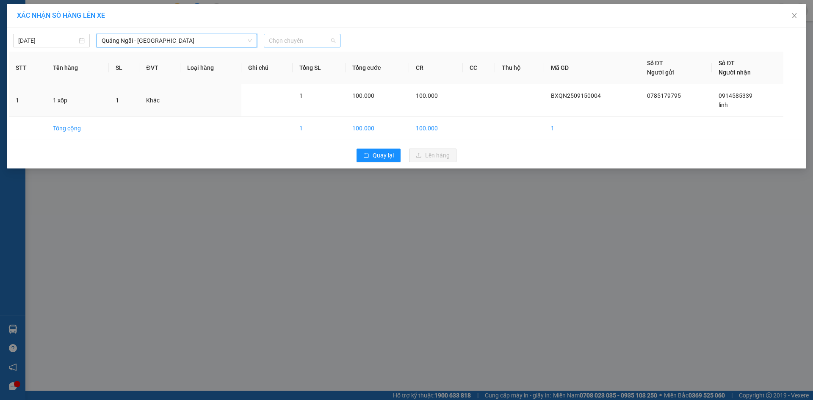
click at [284, 40] on span "Chọn chuyến" at bounding box center [302, 40] width 67 height 13
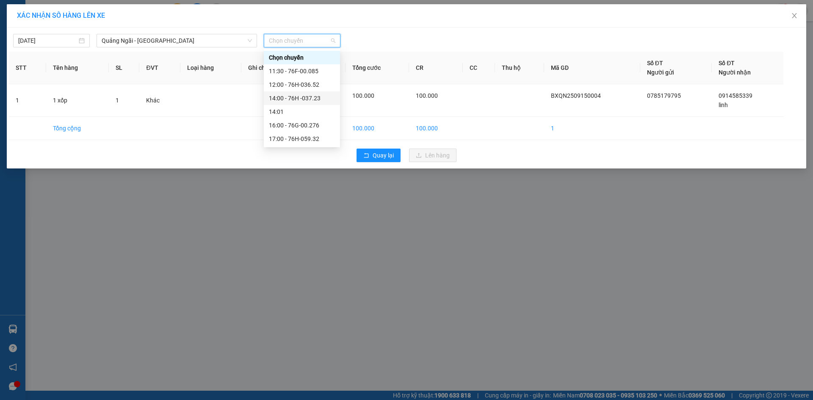
click at [295, 101] on div "14:00 - 76H -037.23" at bounding box center [302, 98] width 66 height 9
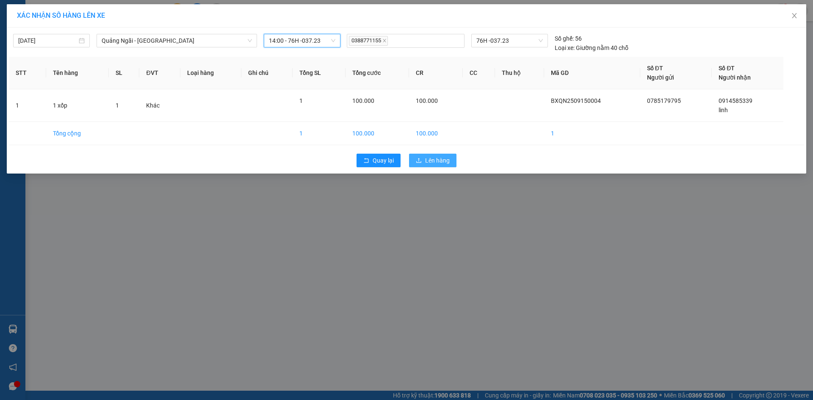
click at [440, 156] on span "Lên hàng" at bounding box center [437, 160] width 25 height 9
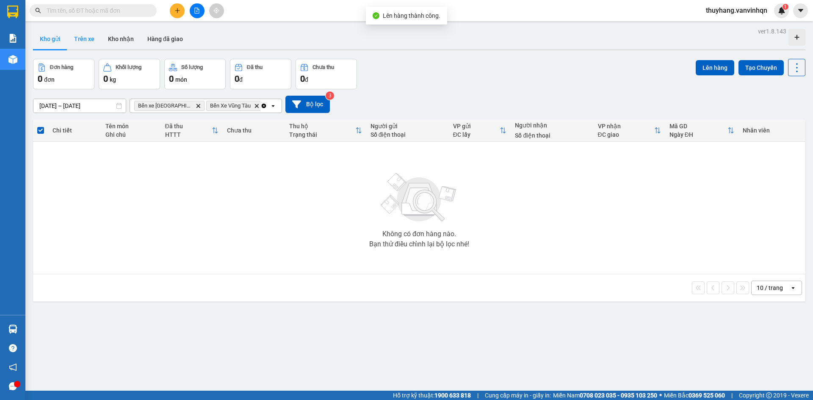
click at [91, 40] on button "Trên xe" at bounding box center [84, 39] width 34 height 20
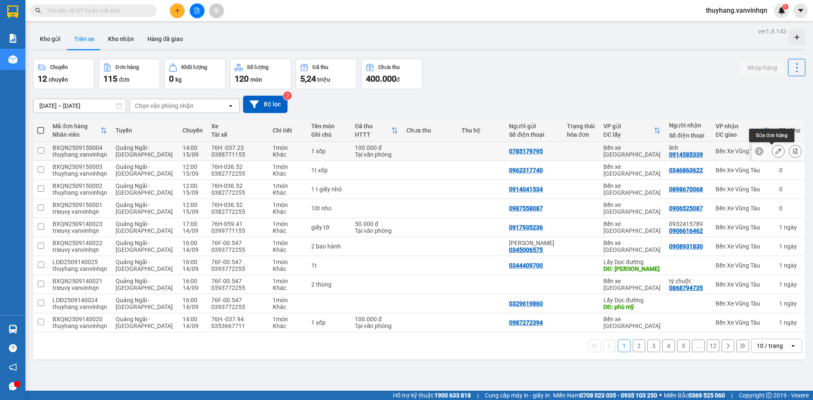
click at [776, 151] on icon at bounding box center [779, 151] width 6 height 6
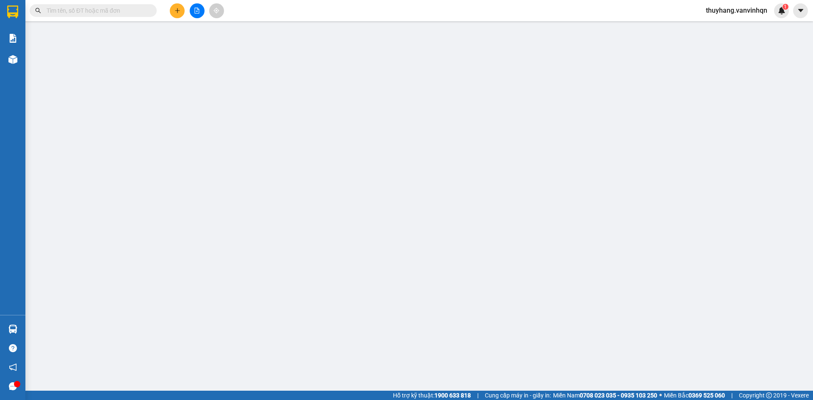
type input "0785179795"
type input "bxqn"
type input "0914585339"
type input "linh"
type input "2 con rồng"
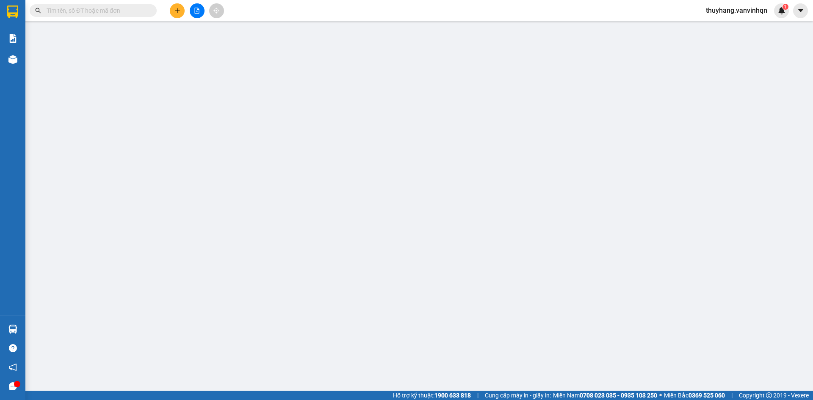
type input "100.000"
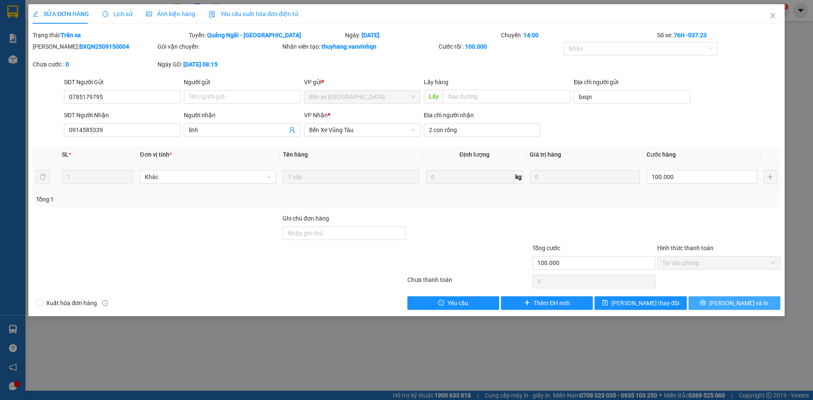
click at [704, 299] on button "Lưu và In" at bounding box center [735, 304] width 92 height 14
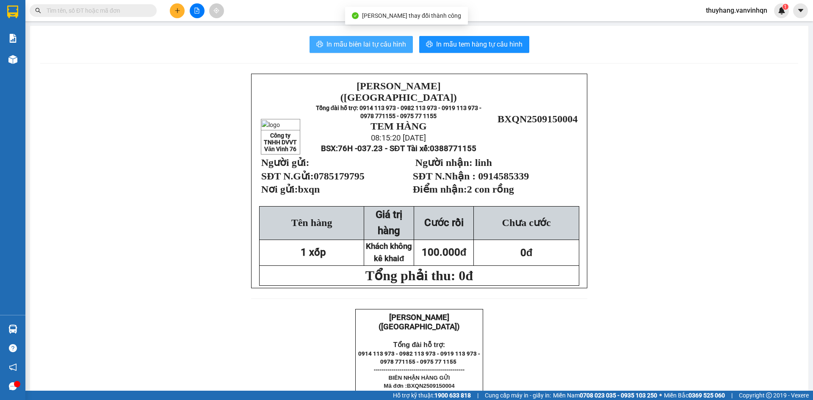
click at [369, 42] on span "In mẫu biên lai tự cấu hình" at bounding box center [367, 44] width 80 height 11
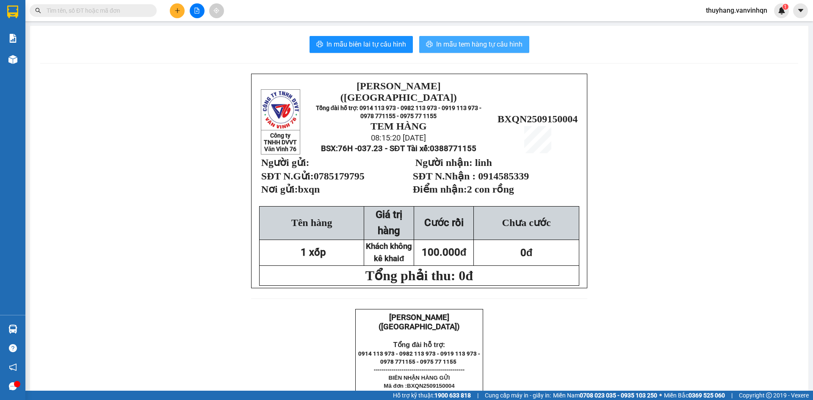
click at [524, 44] on button "In mẫu tem hàng tự cấu hình" at bounding box center [474, 44] width 110 height 17
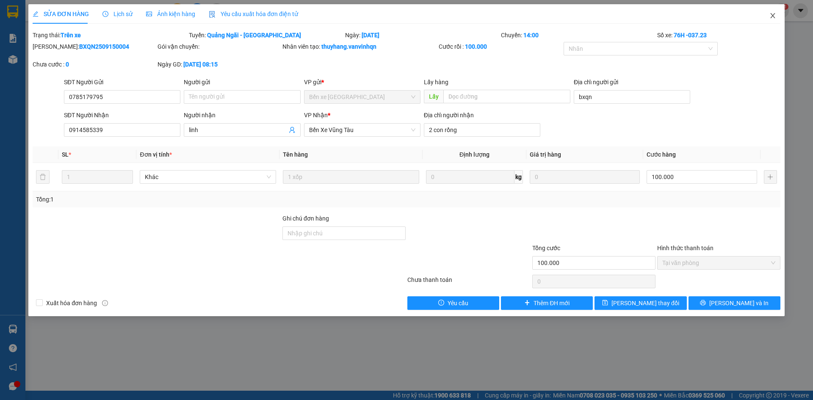
click at [782, 16] on span "Close" at bounding box center [773, 16] width 24 height 24
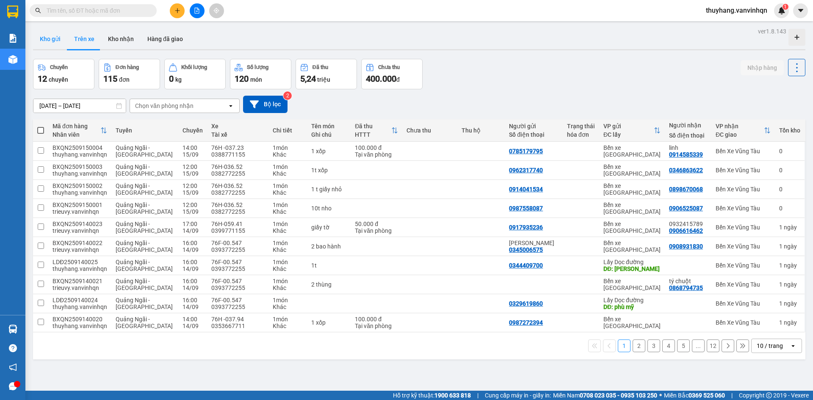
click at [49, 33] on button "Kho gửi" at bounding box center [50, 39] width 34 height 20
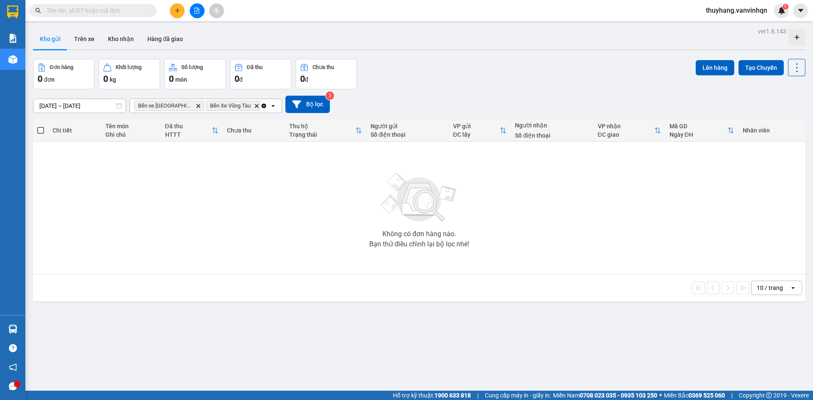
click at [458, 87] on div "Đơn hàng 0 đơn Khối lượng 0 kg Số lượng 0 món Đã thu 0 đ Chưa thu 0 đ Lên hàng …" at bounding box center [419, 74] width 773 height 30
